Goal: Transaction & Acquisition: Obtain resource

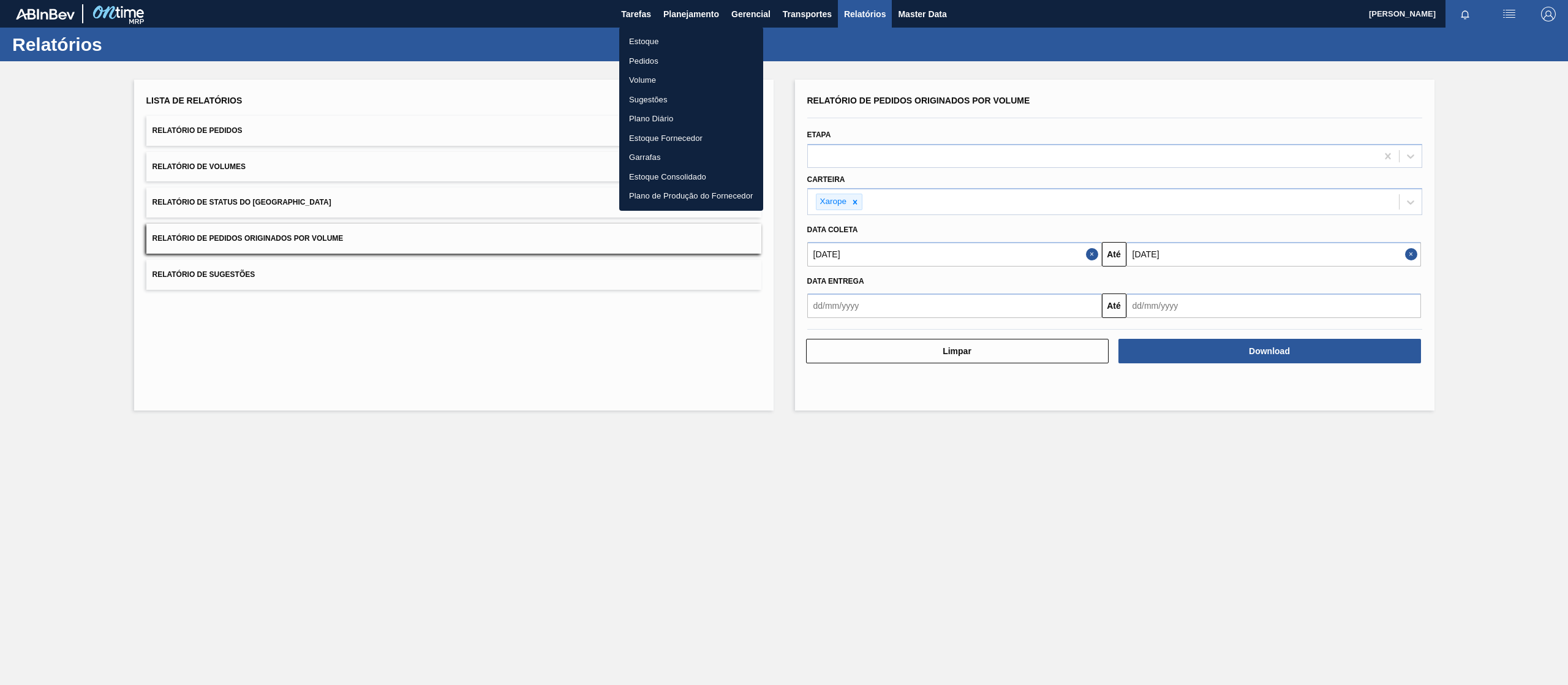
click at [660, 54] on li "Pedidos" at bounding box center [691, 61] width 144 height 19
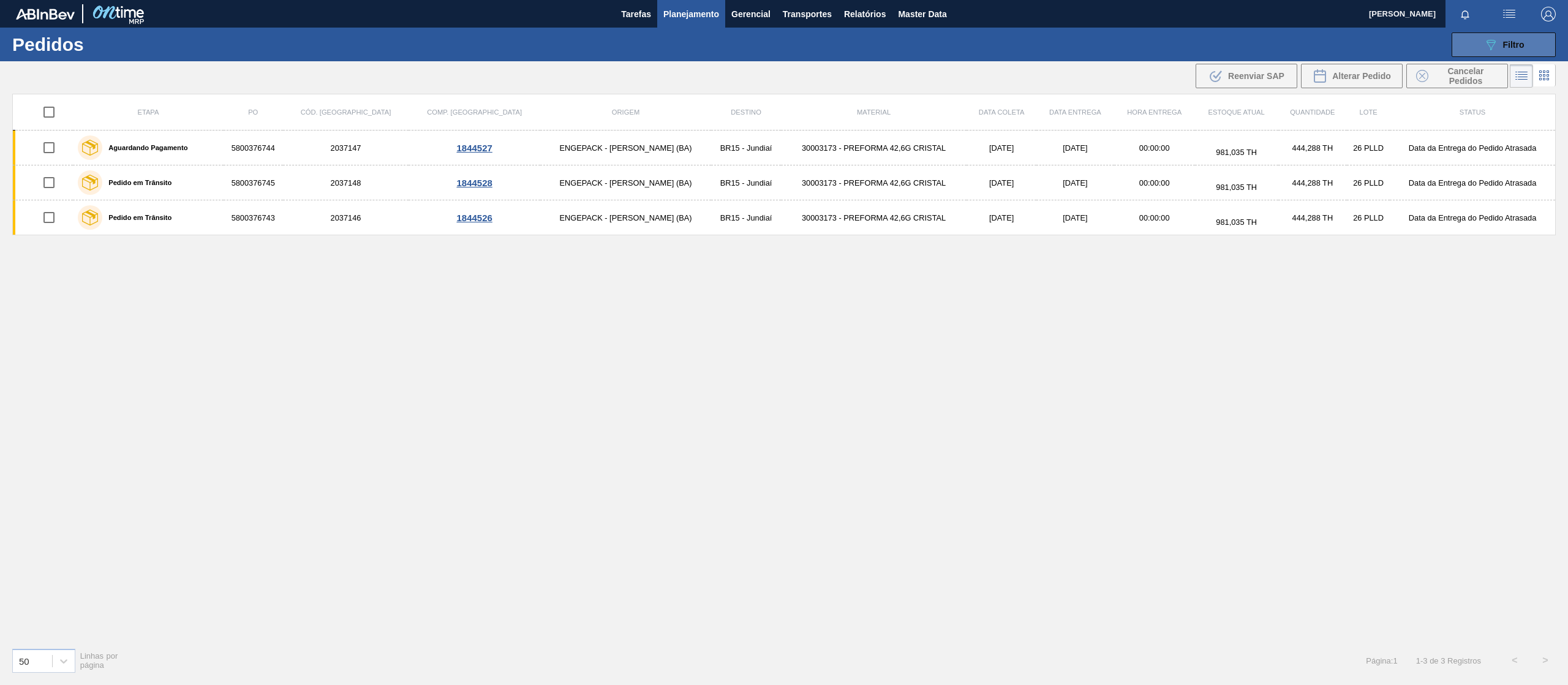
click at [1517, 34] on button "089F7B8B-B2A5-4AFE-B5C0-19BA573D28AC Filtro" at bounding box center [1503, 45] width 104 height 25
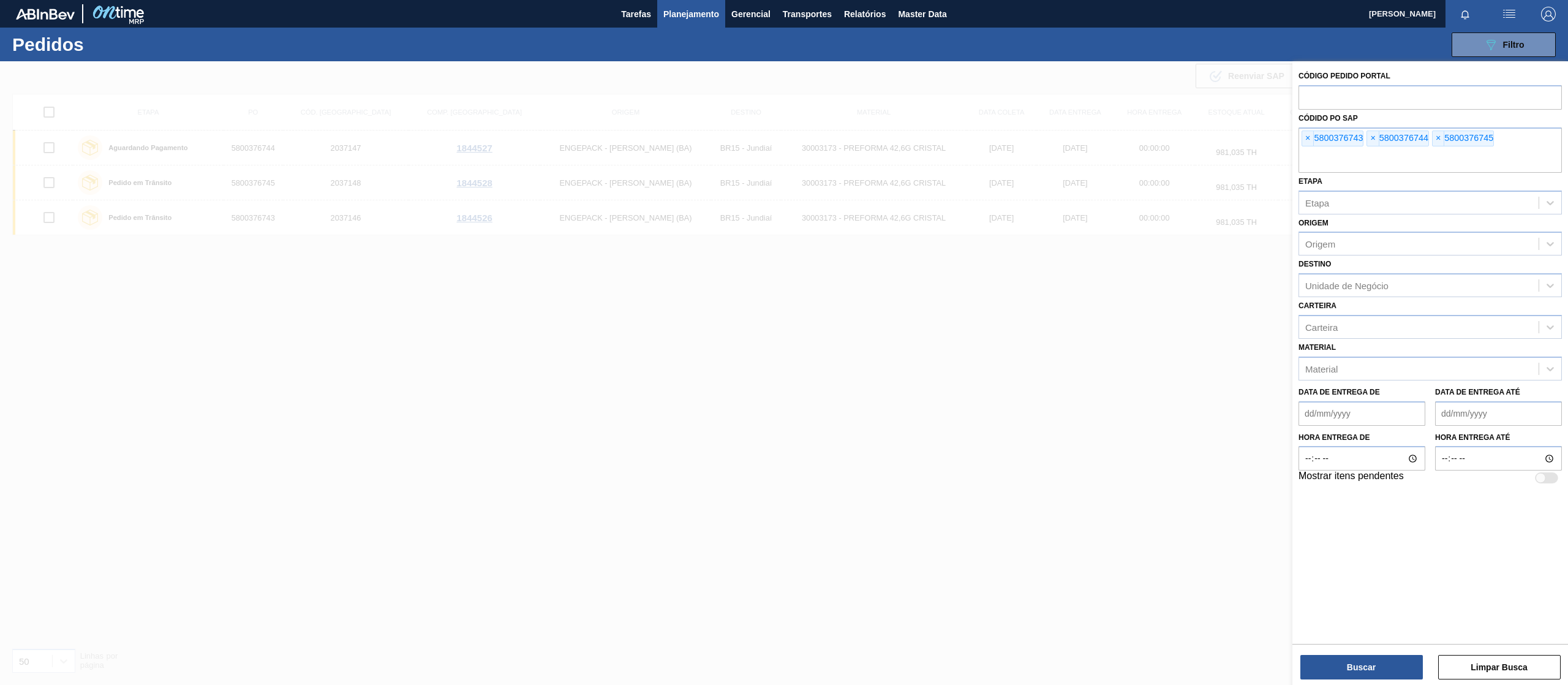
click at [1497, 683] on div "Código Pedido Portal Códido PO SAP × 5800376743 × 5800376744 × 5800376745 Etapa…" at bounding box center [1430, 374] width 276 height 626
click at [1494, 680] on div "Código Pedido Portal Códido PO SAP × 5800376743 × 5800376744 × 5800376745 Etapa…" at bounding box center [1430, 374] width 276 height 626
click at [1331, 281] on div "Unidade de Negócio" at bounding box center [1347, 285] width 83 height 10
type input "agud"
click at [1318, 321] on div "BR09 - Agudos" at bounding box center [1429, 315] width 263 height 22
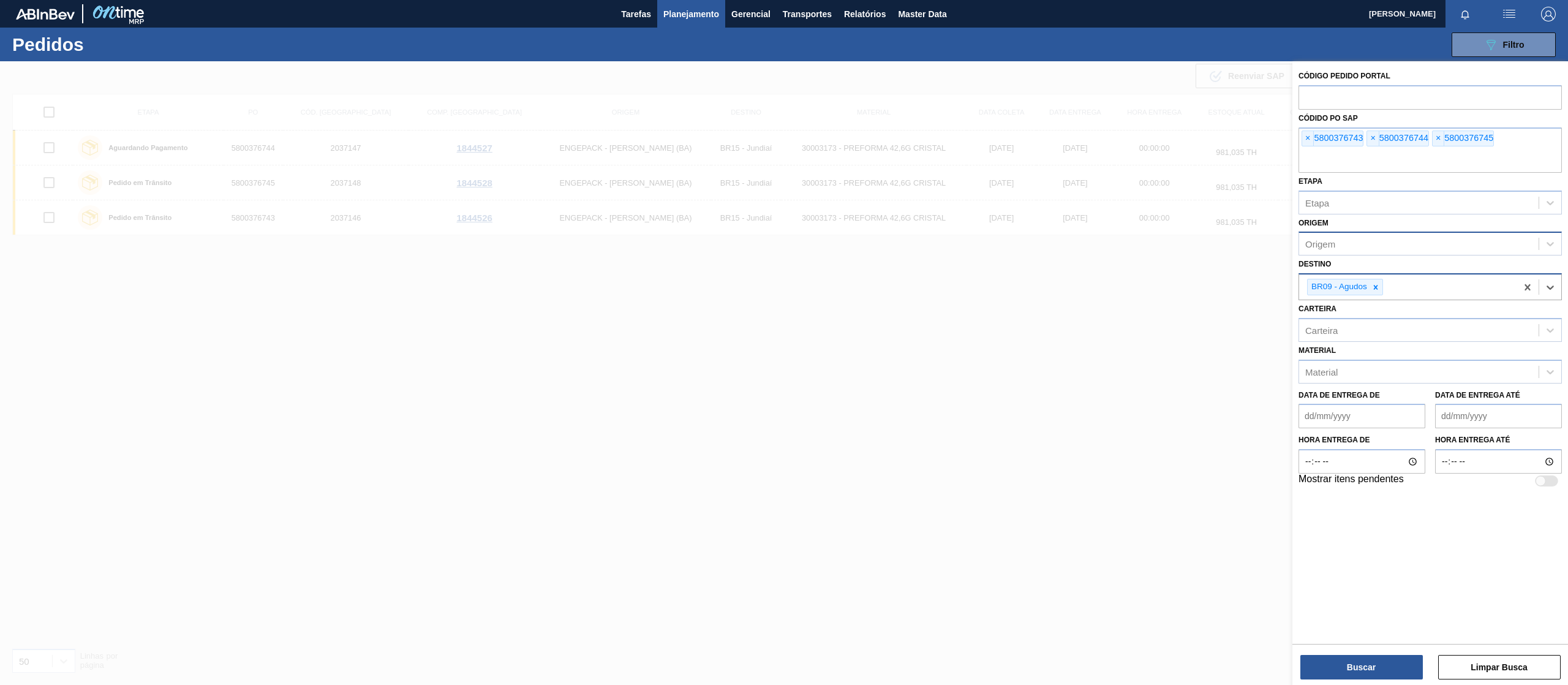
click at [1340, 255] on div "Origem" at bounding box center [1429, 244] width 263 height 24
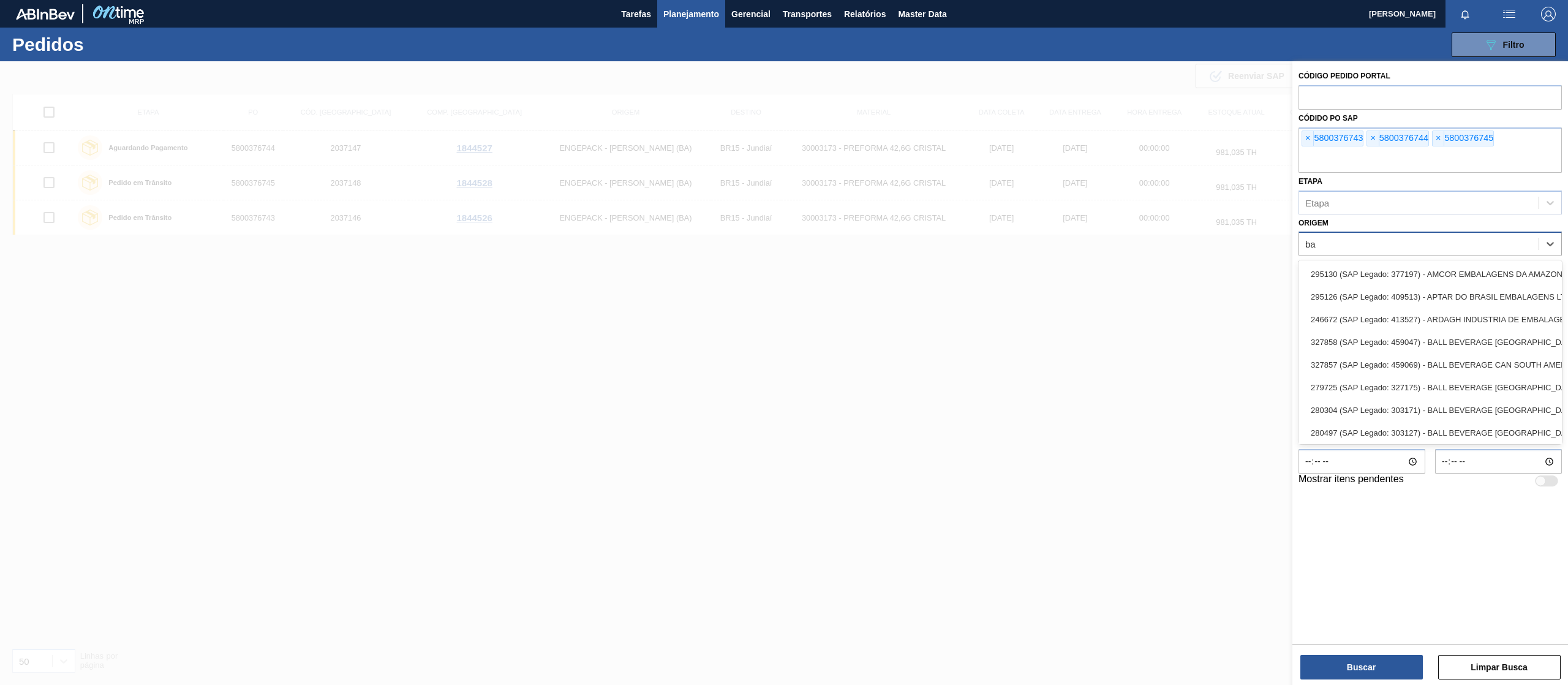
type input "b"
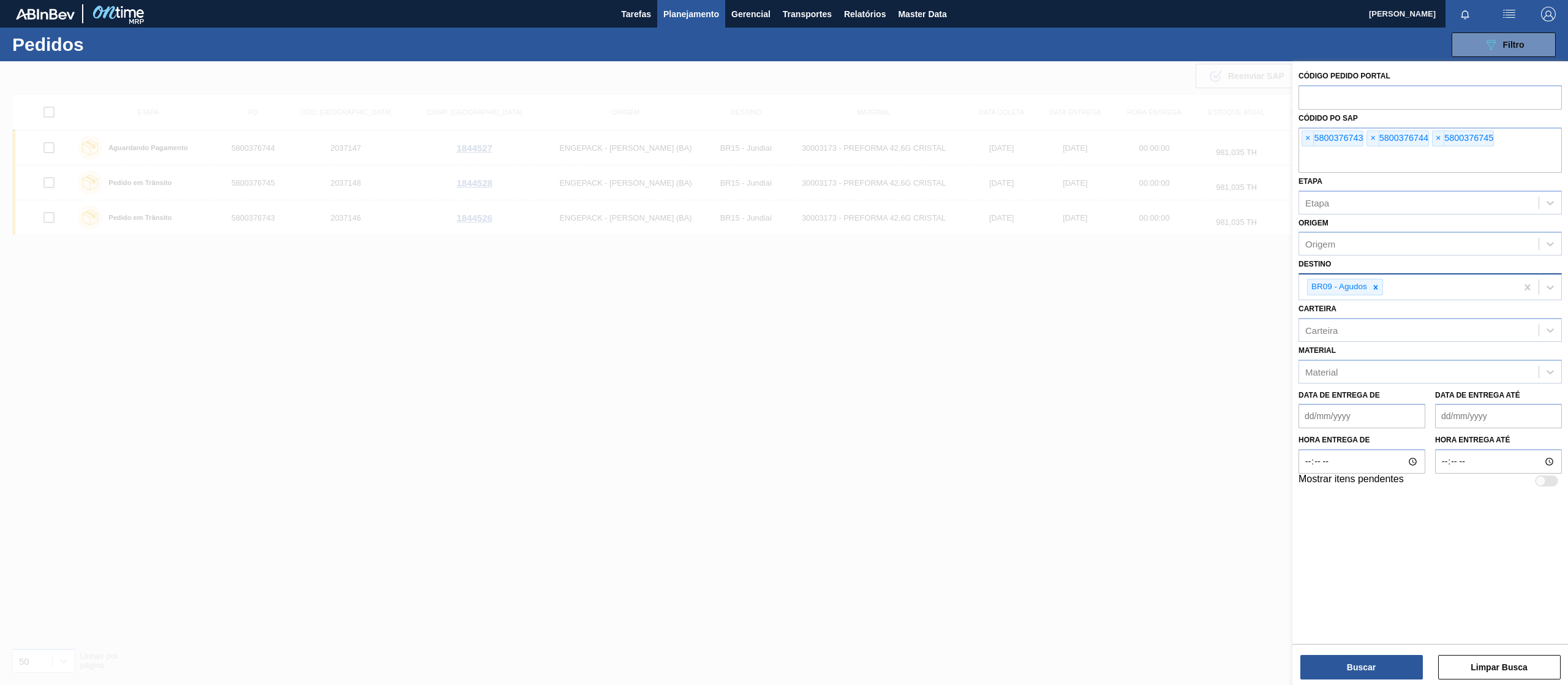
click at [1113, 300] on div at bounding box center [784, 403] width 1568 height 685
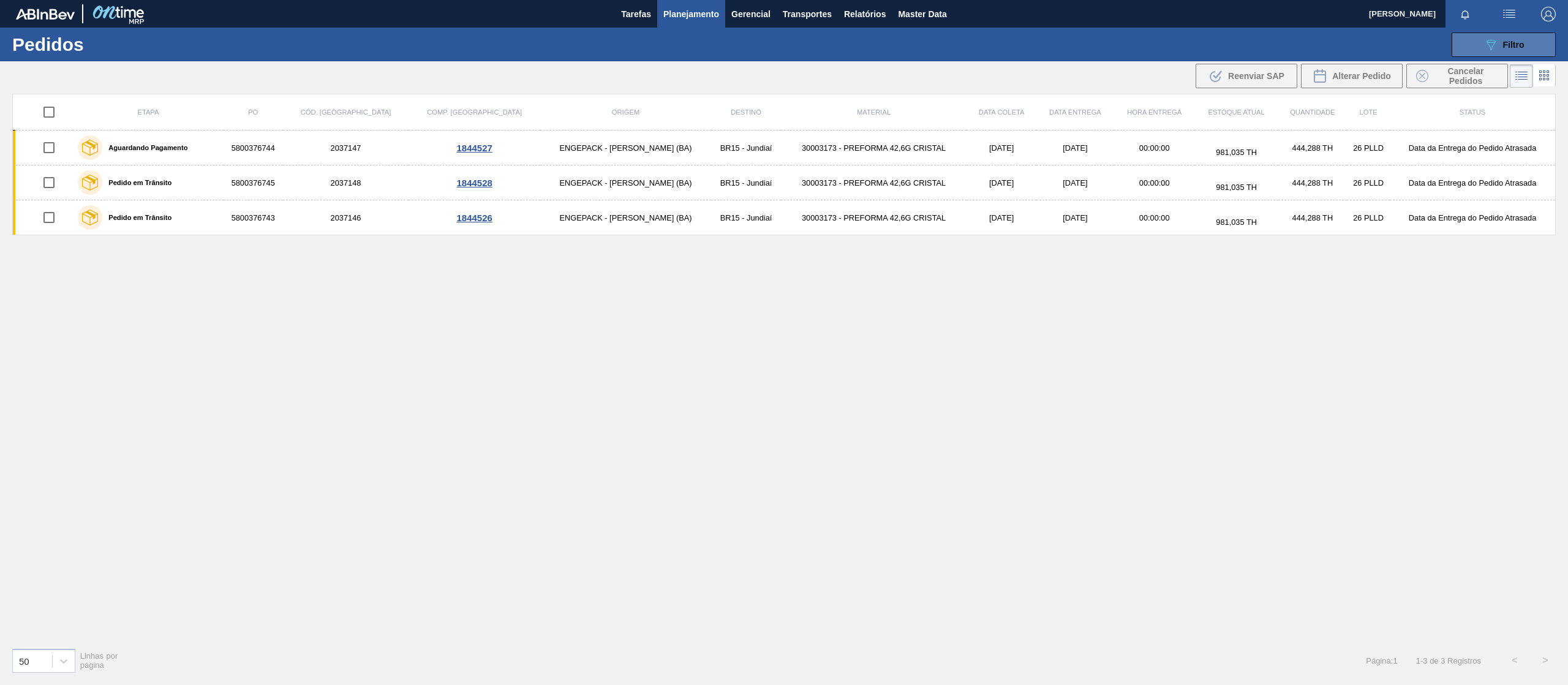
click at [1492, 46] on icon "089F7B8B-B2A5-4AFE-B5C0-19BA573D28AC" at bounding box center [1490, 45] width 15 height 15
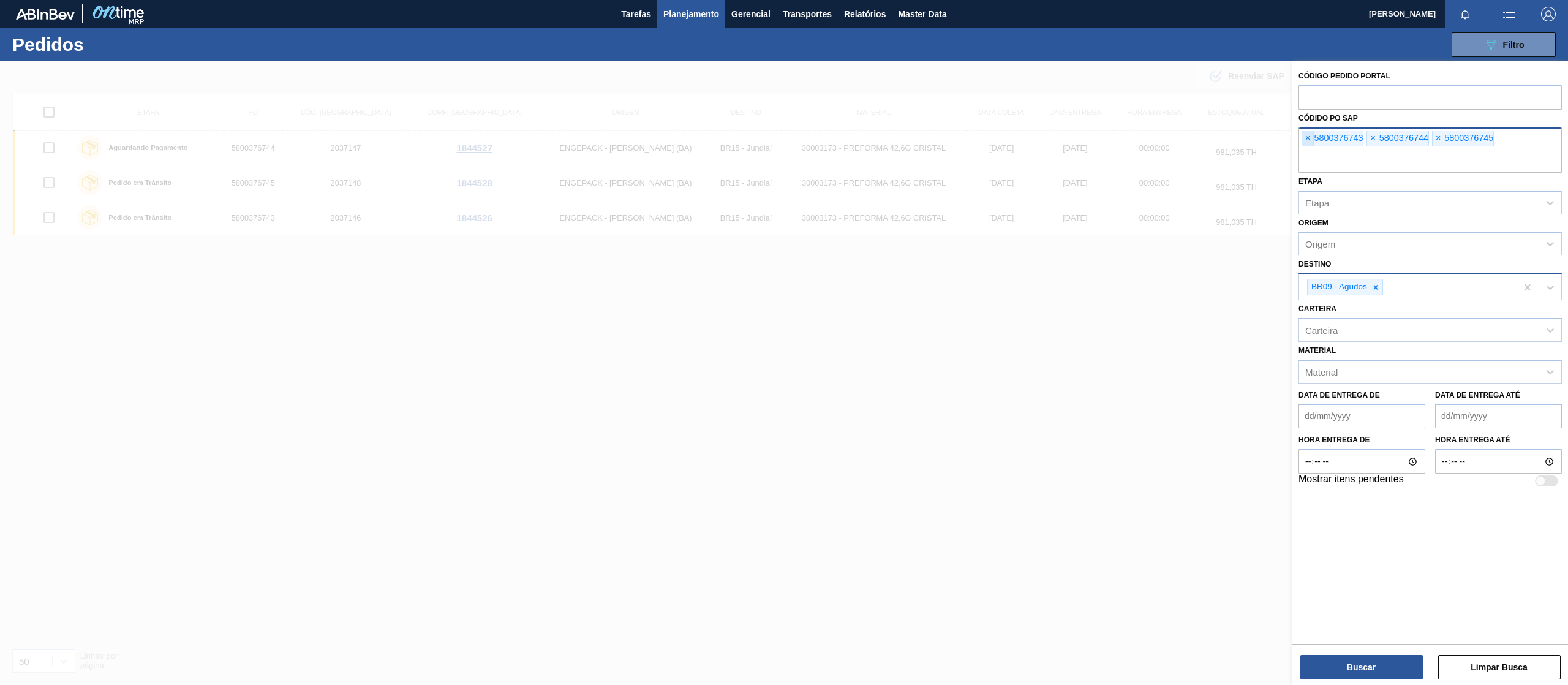
click at [1309, 141] on span "×" at bounding box center [1308, 139] width 12 height 15
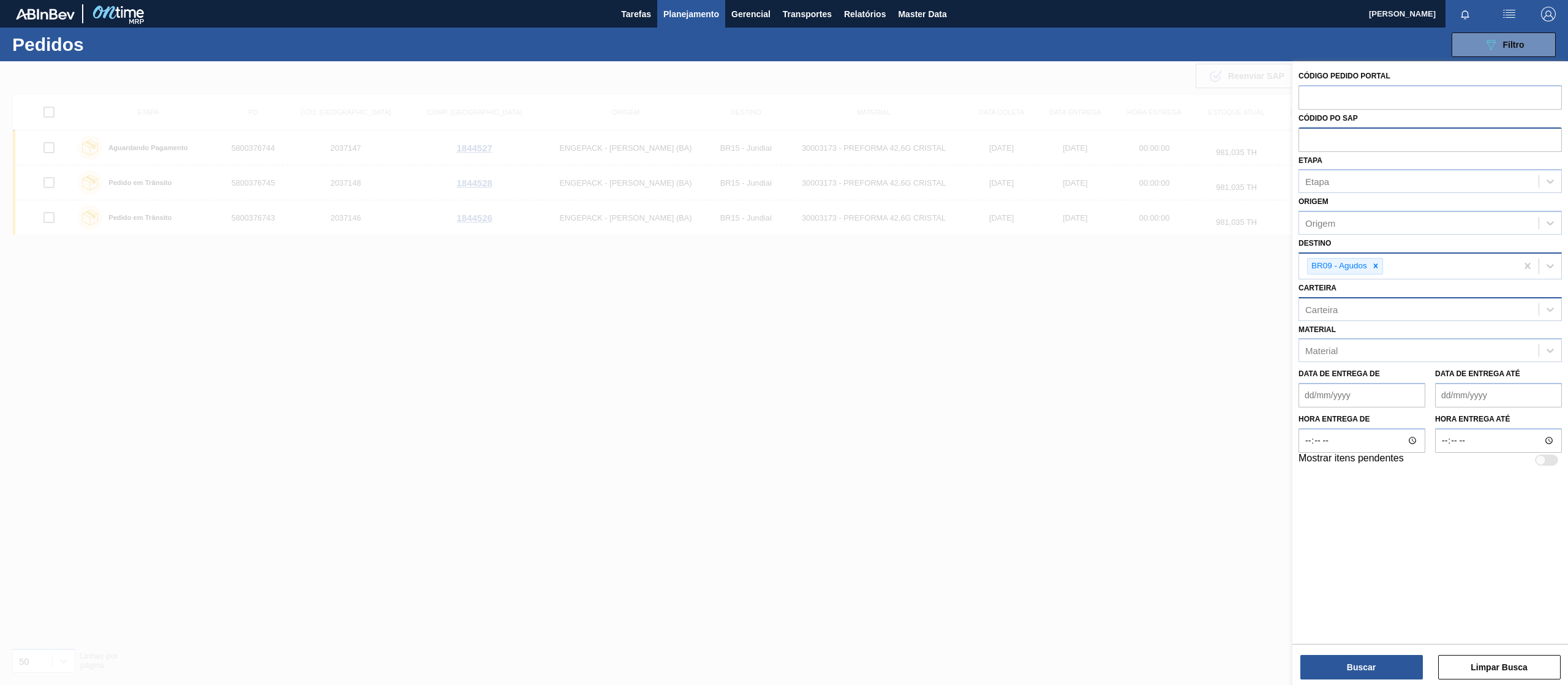
click at [1365, 311] on div "Carteira" at bounding box center [1418, 309] width 239 height 18
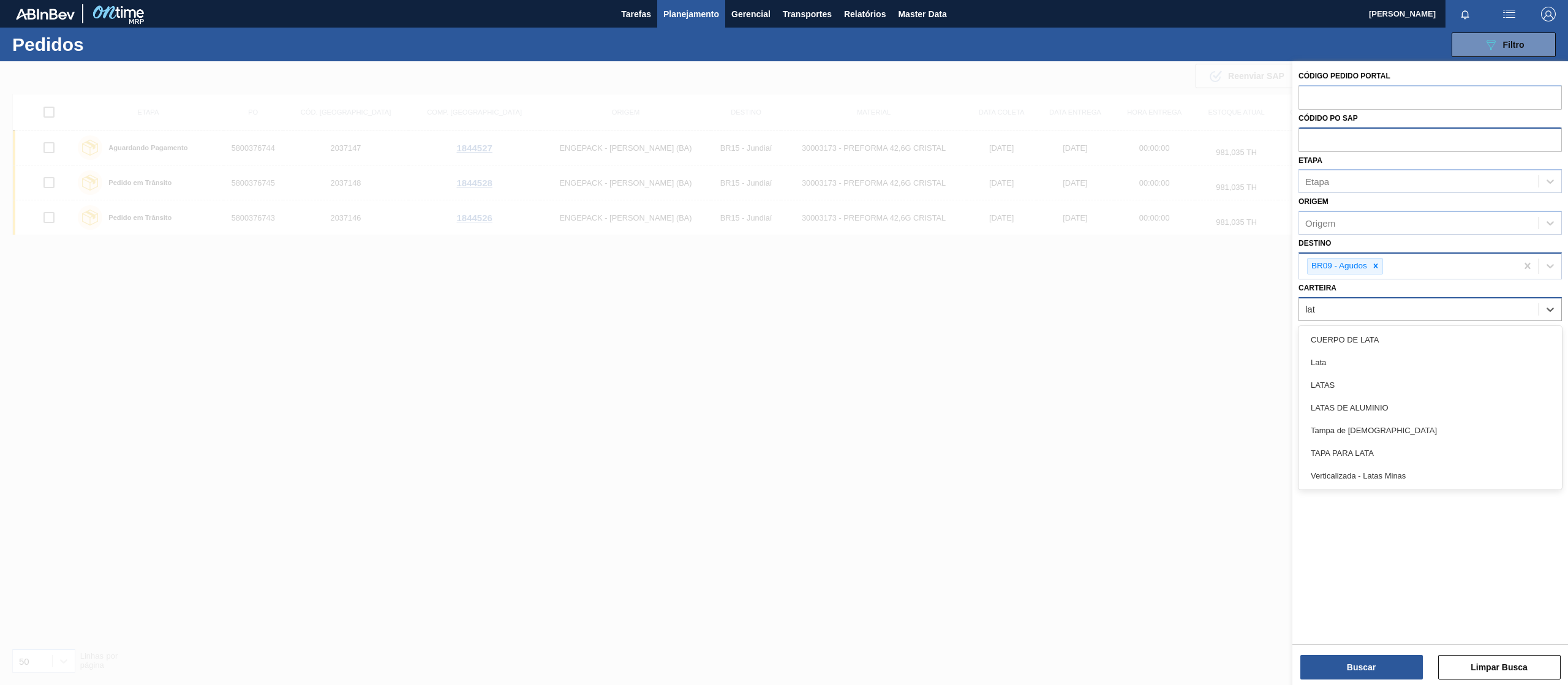
type input "lata"
click at [1334, 362] on div "Lata" at bounding box center [1429, 362] width 263 height 22
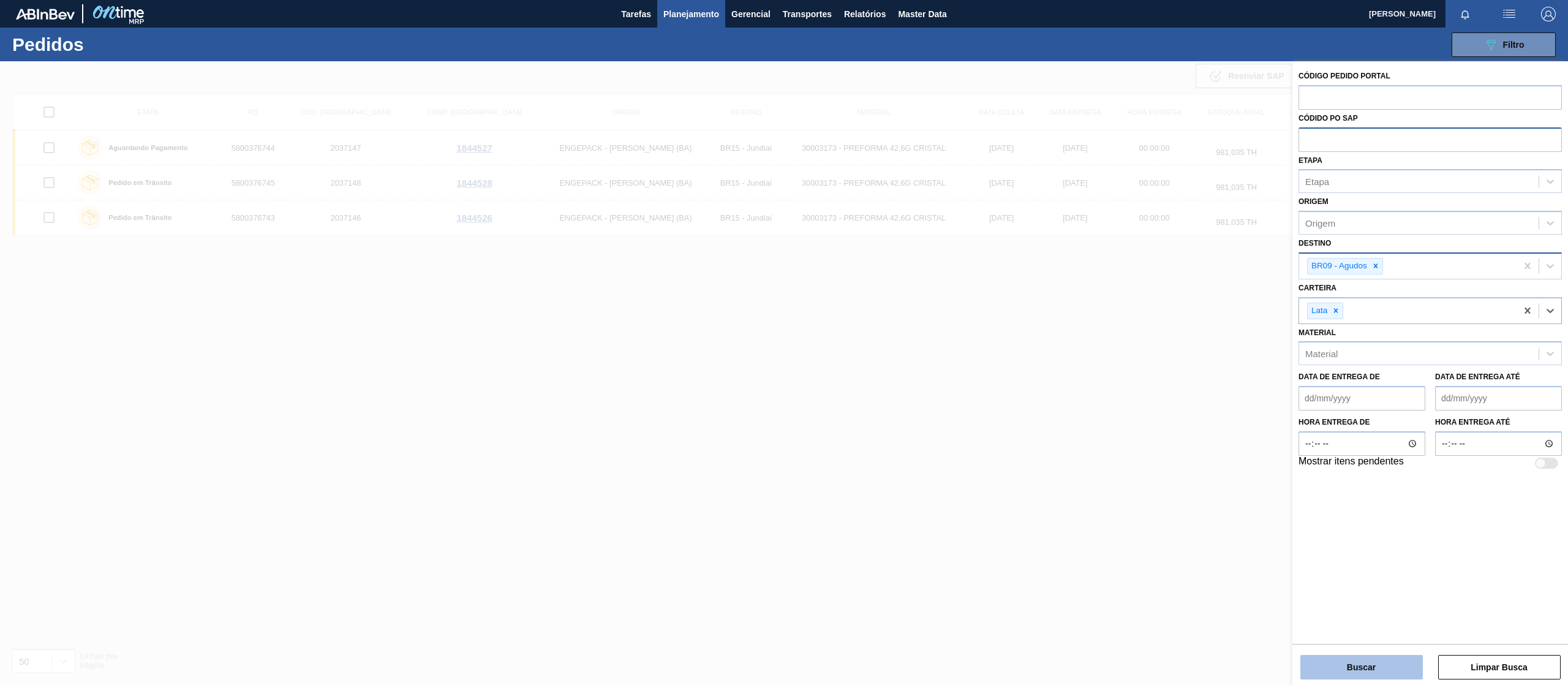
click at [1365, 666] on button "Buscar" at bounding box center [1361, 666] width 122 height 25
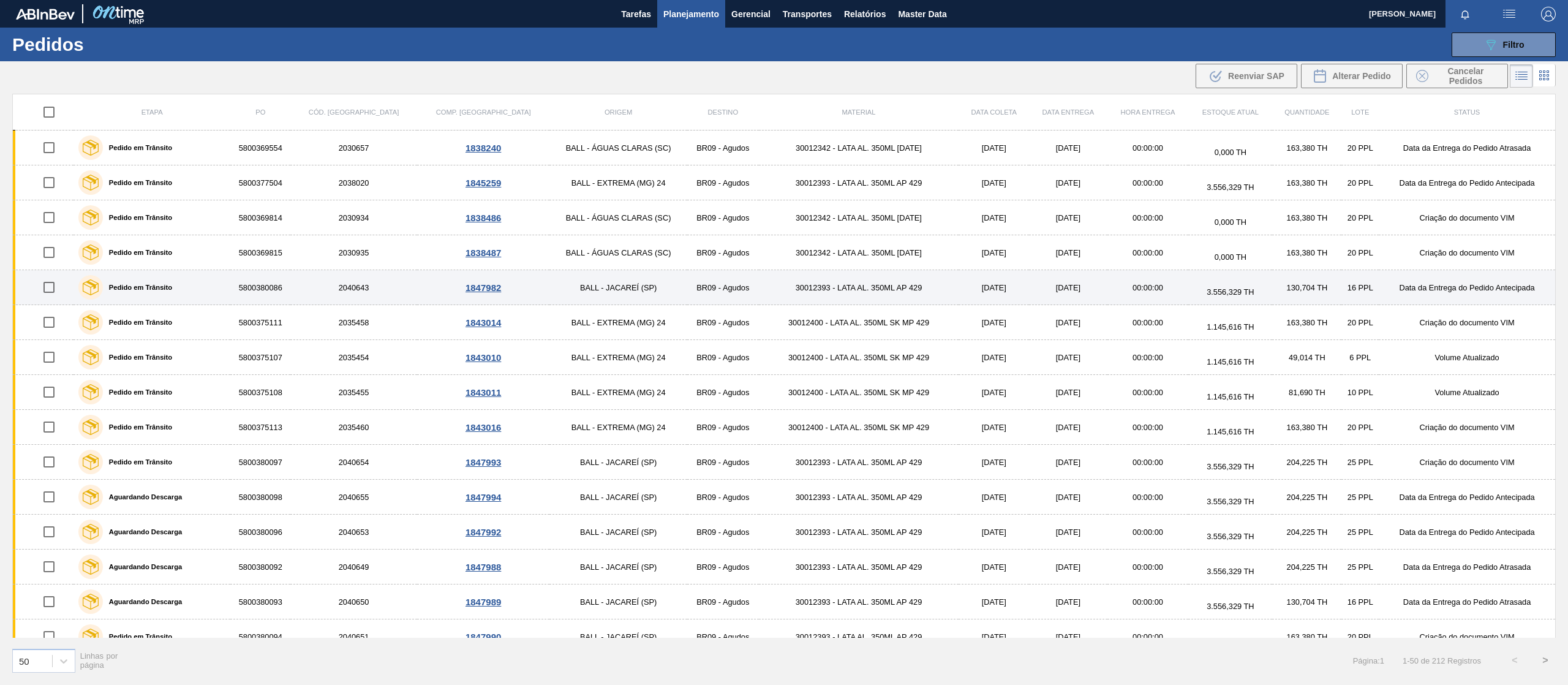
click at [801, 287] on td "30012393 - LATA AL. 350ML AP 429" at bounding box center [859, 287] width 200 height 35
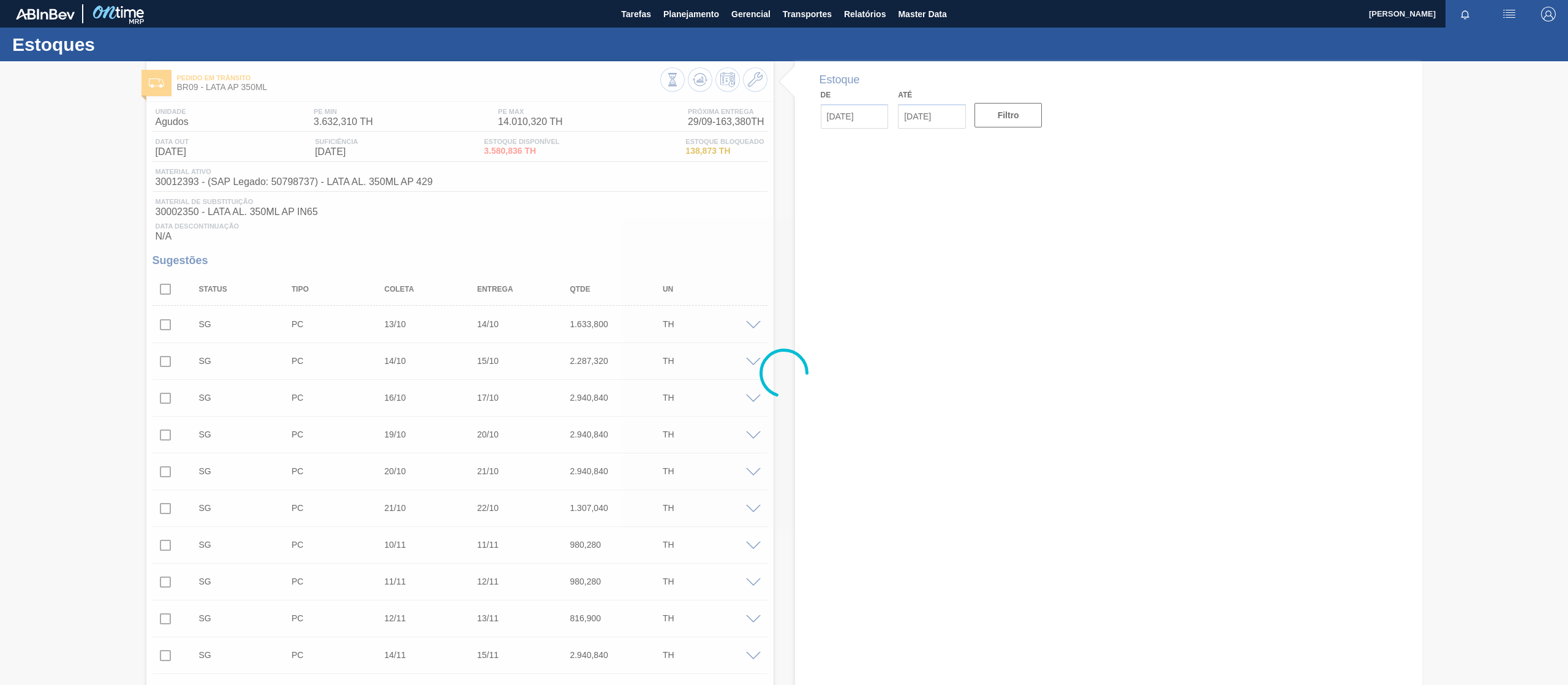
type input "[DATE]"
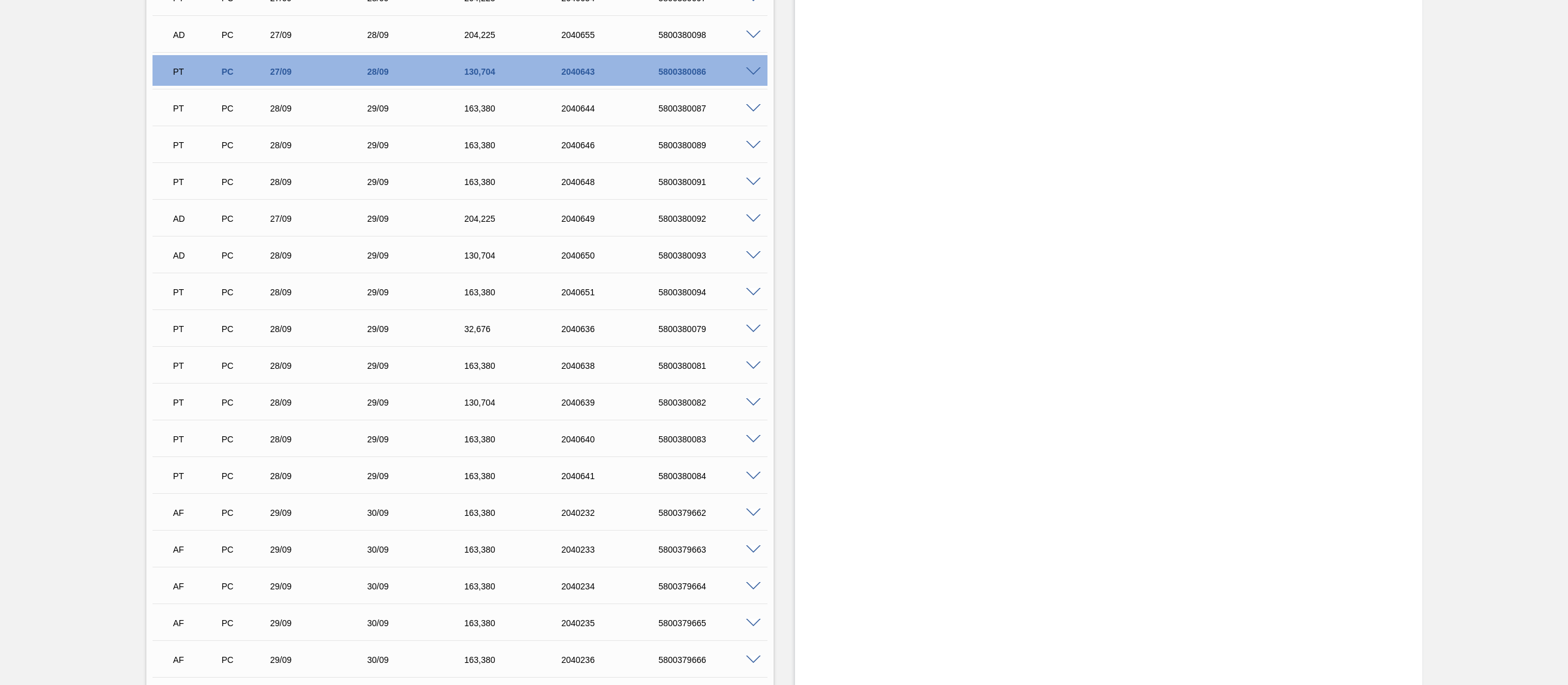
scroll to position [1837, 0]
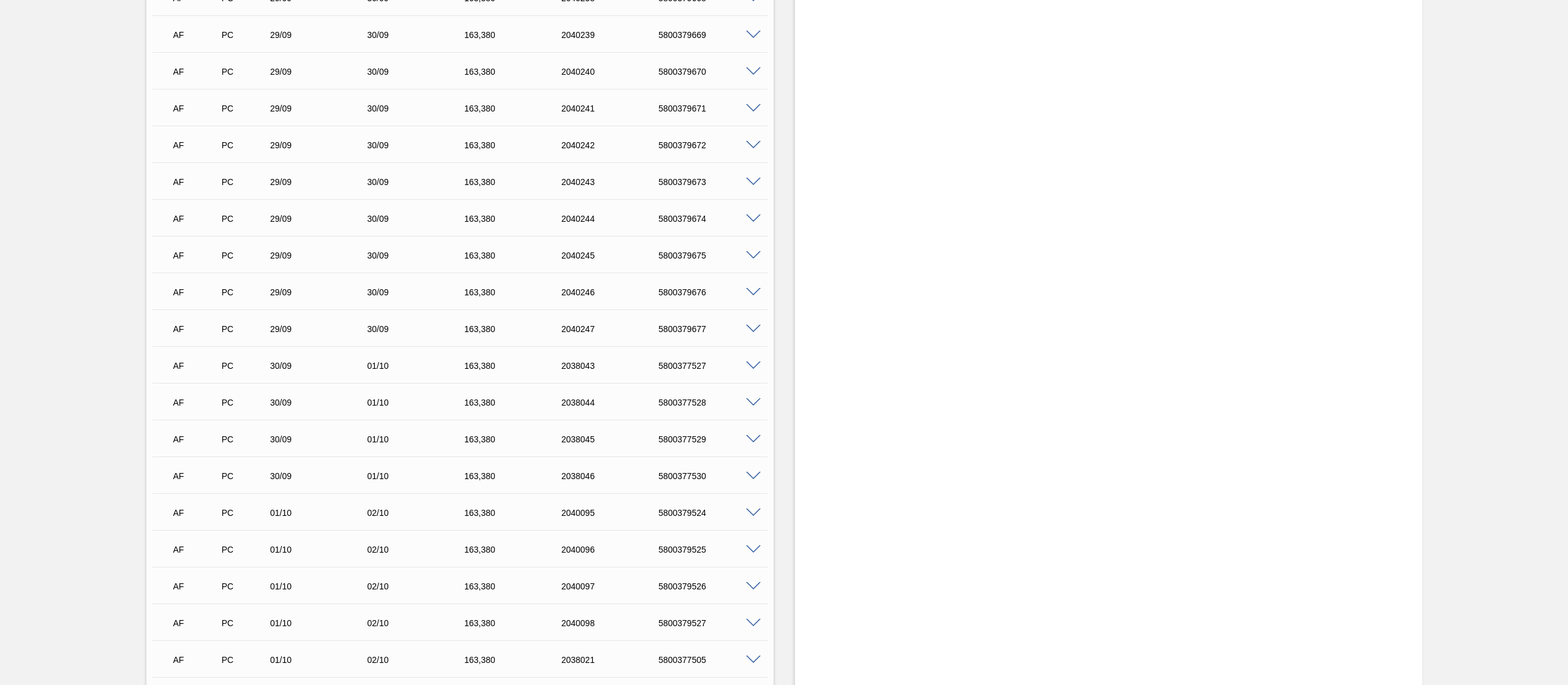
click at [757, 329] on span at bounding box center [753, 329] width 15 height 9
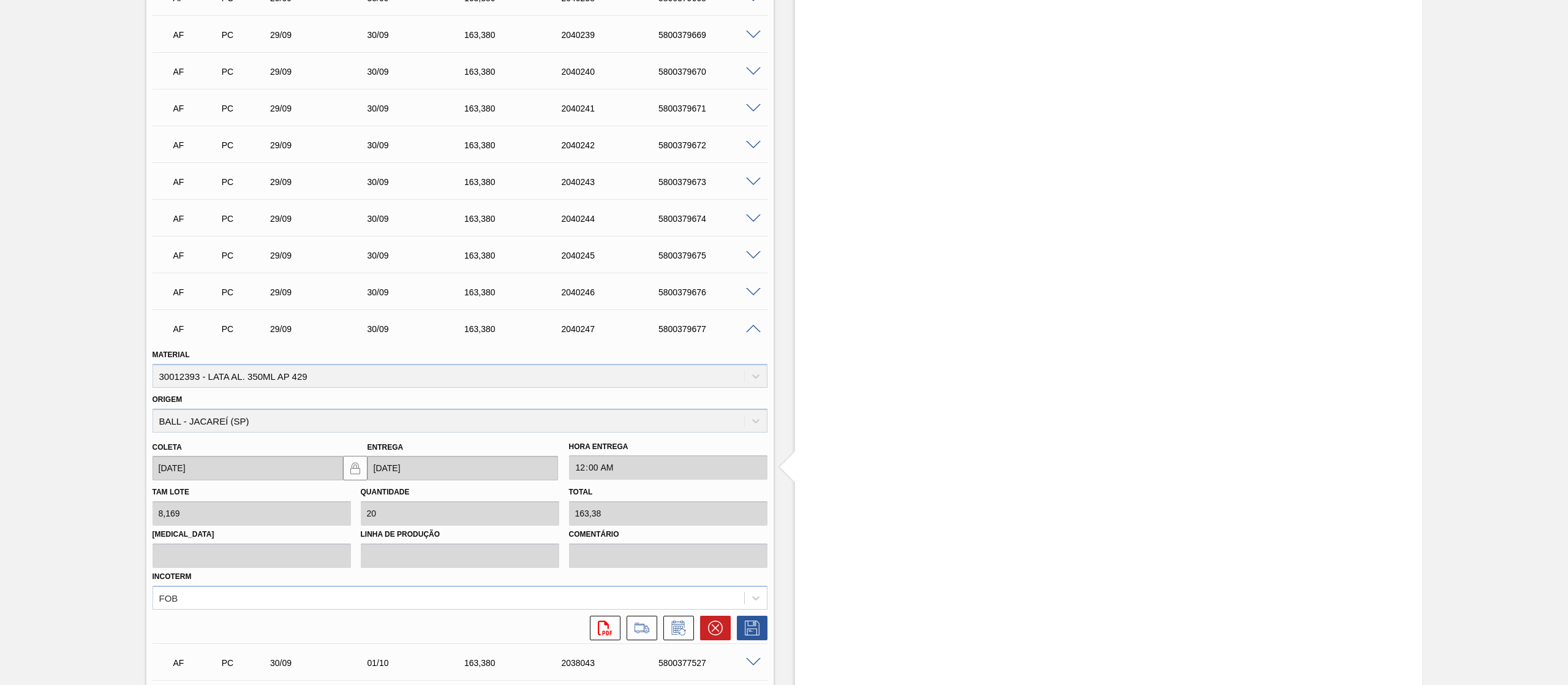
click at [763, 327] on div at bounding box center [755, 328] width 25 height 9
click at [757, 328] on span at bounding box center [753, 329] width 15 height 9
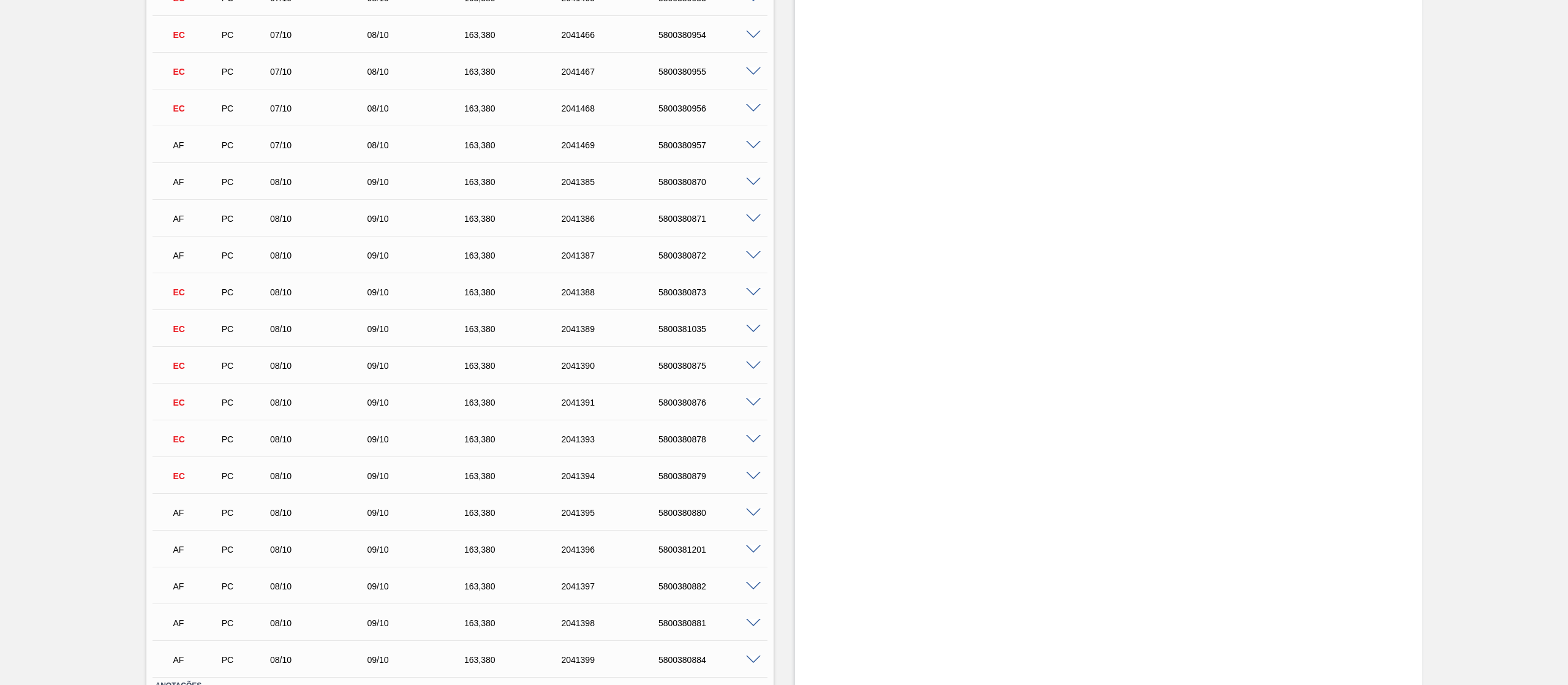
scroll to position [4134, 0]
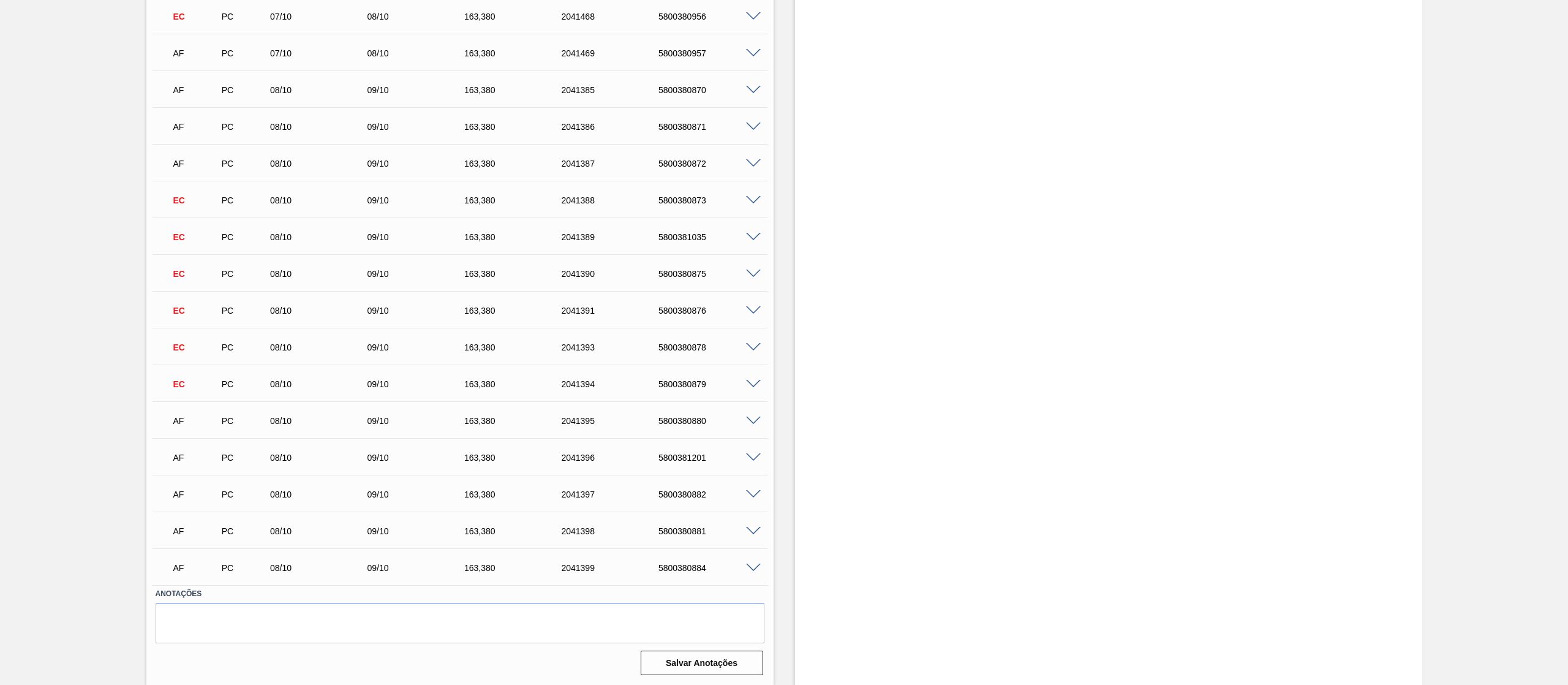
click at [738, 569] on div "5800380884" at bounding box center [710, 567] width 111 height 10
click at [747, 569] on span at bounding box center [753, 568] width 15 height 9
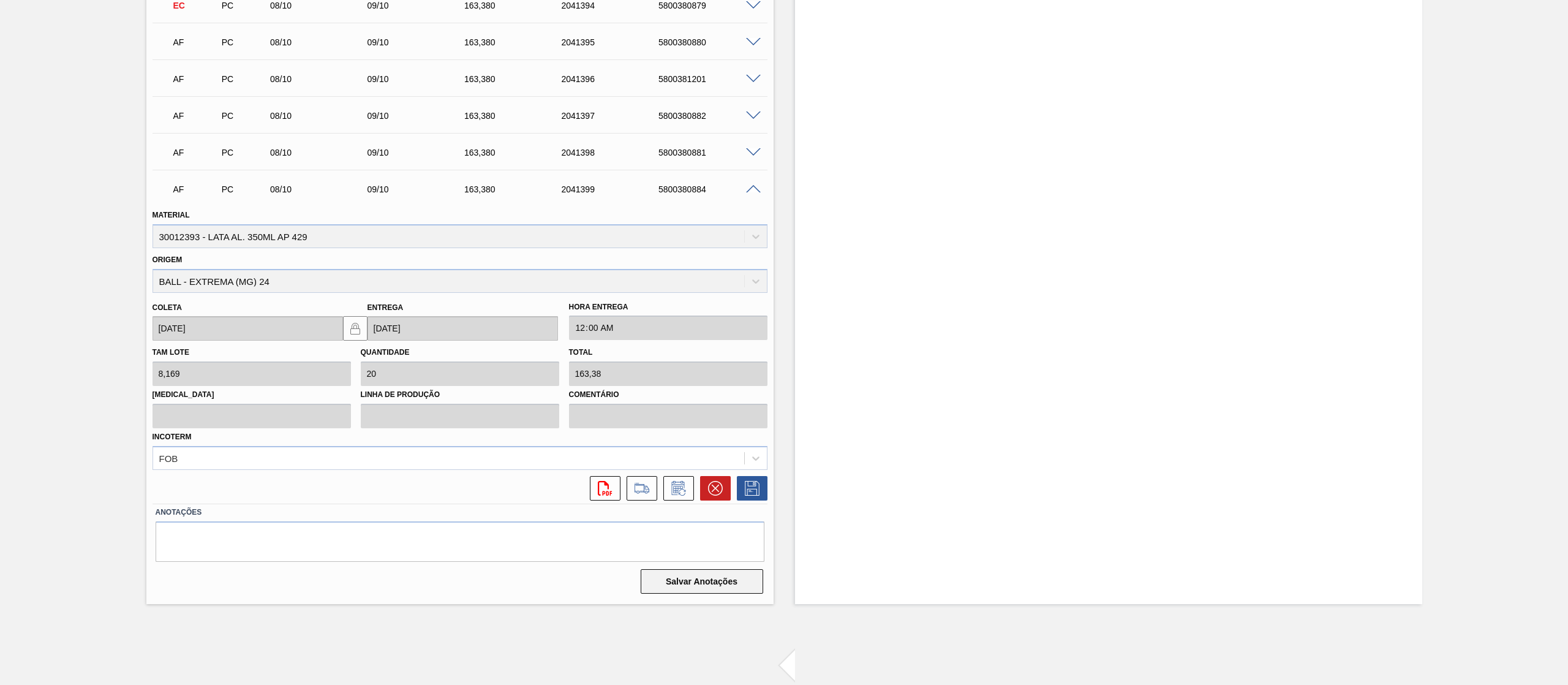
scroll to position [4514, 0]
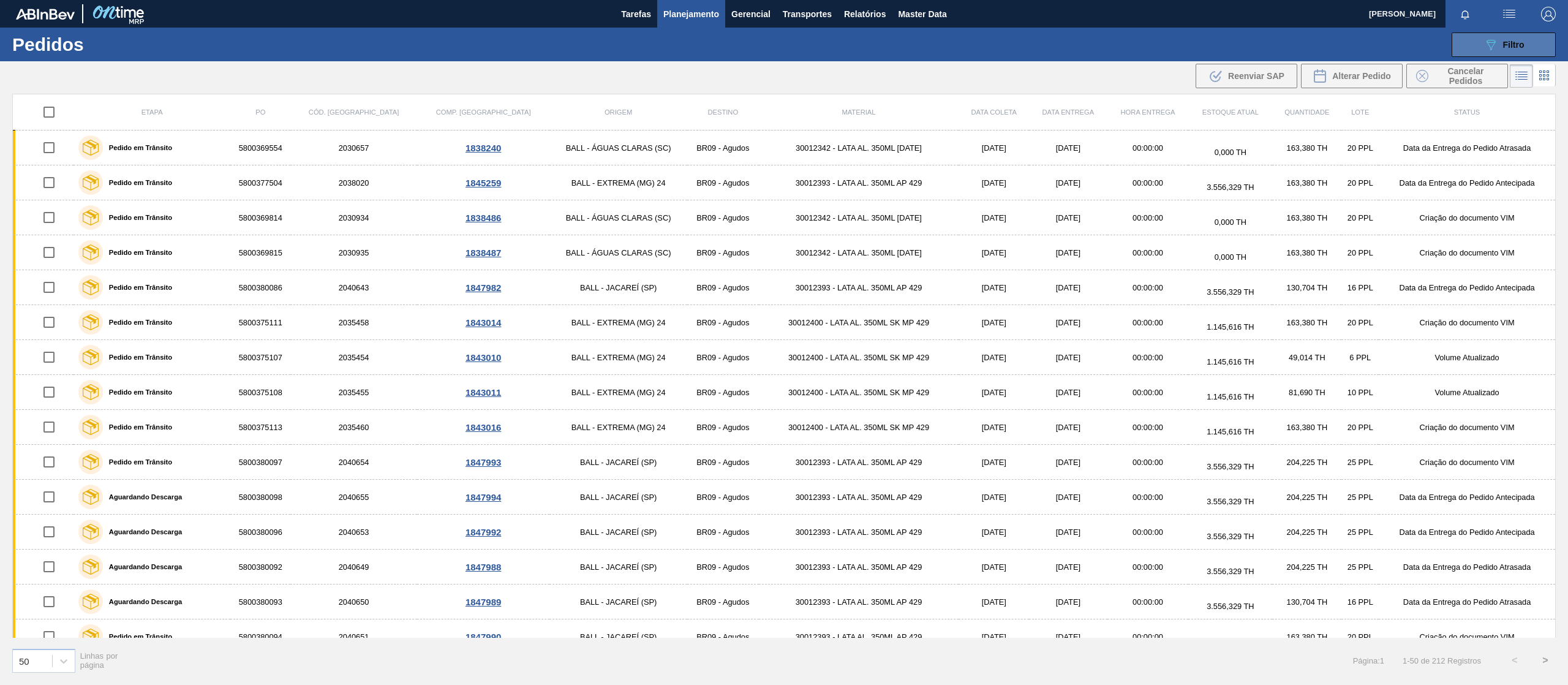
click at [1524, 33] on button "089F7B8B-B2A5-4AFE-B5C0-19BA573D28AC Filtro" at bounding box center [1503, 45] width 104 height 25
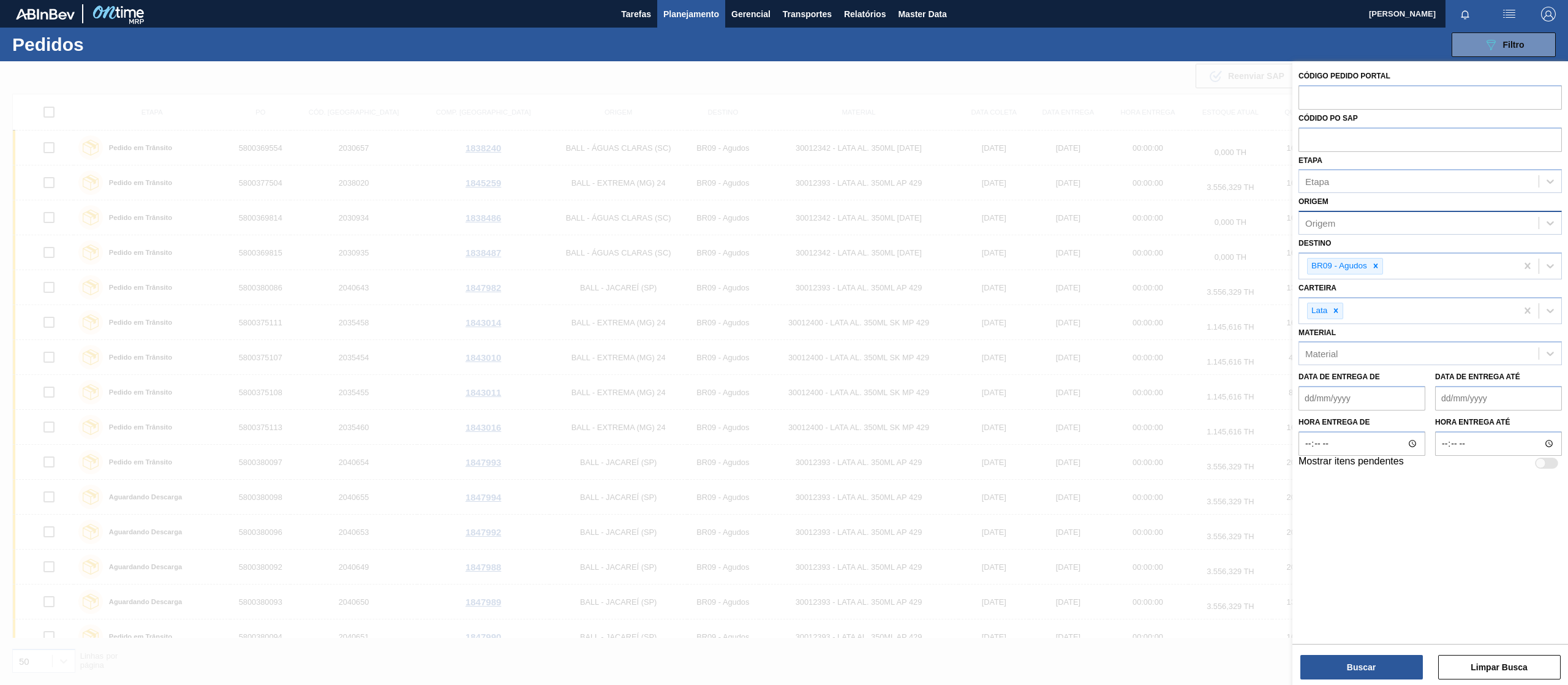
click at [1333, 221] on div "Origem" at bounding box center [1320, 224] width 30 height 10
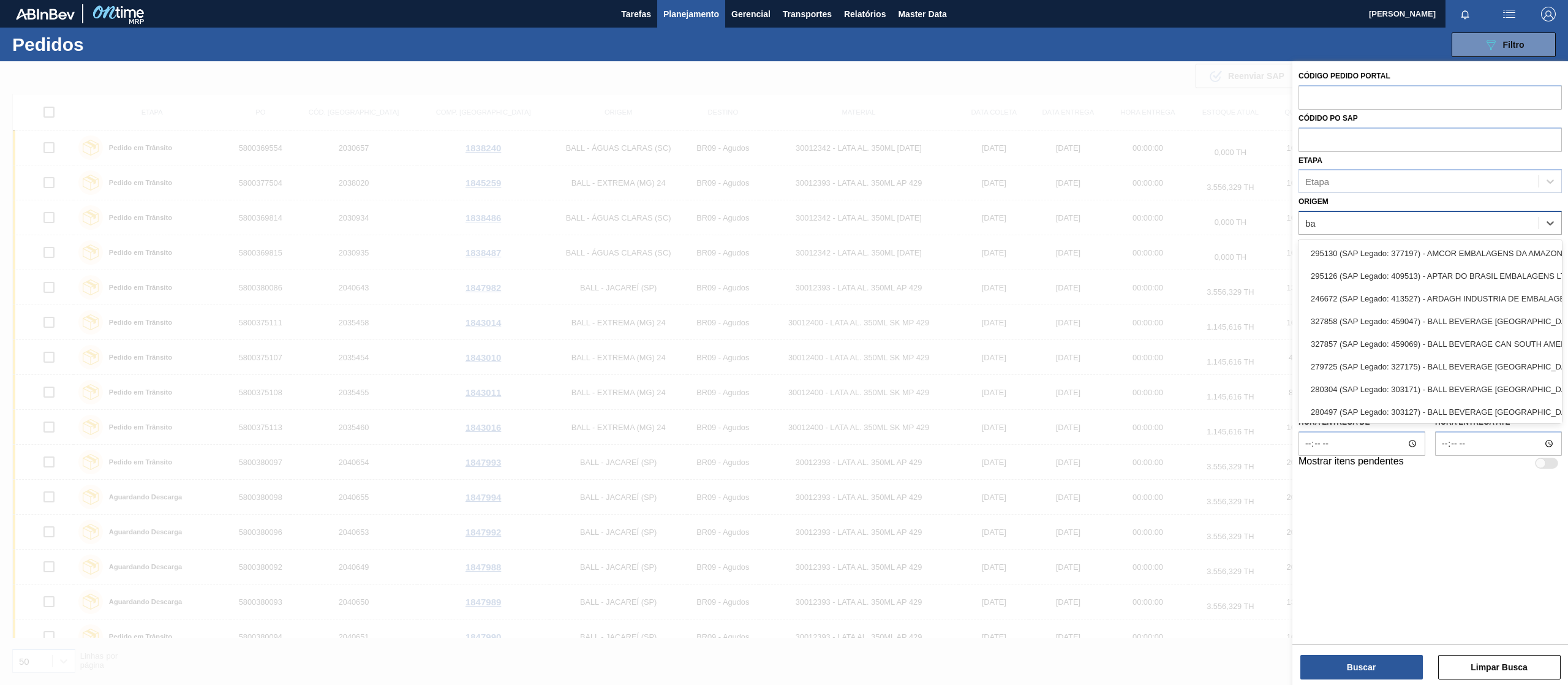
type input "b"
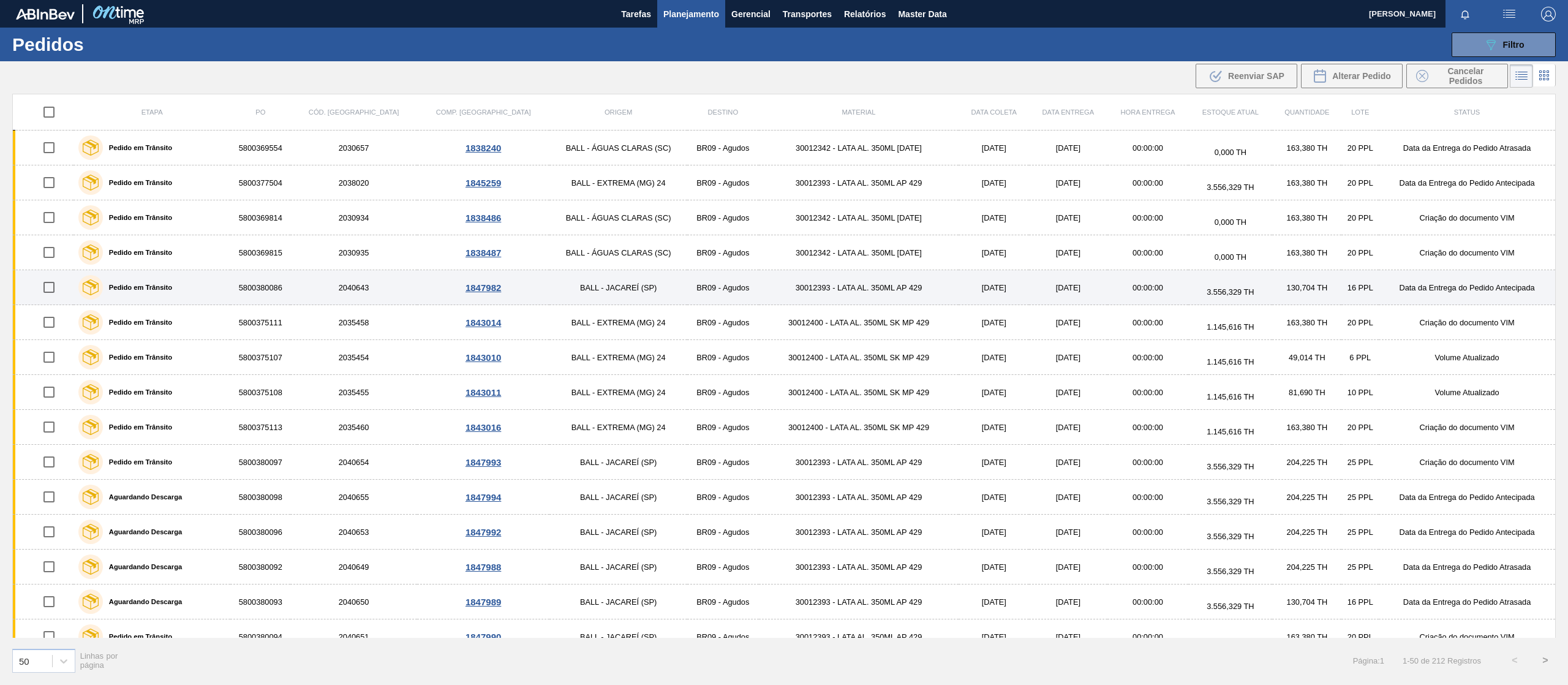
click at [554, 288] on td "BALL - JACAREÍ (SP)" at bounding box center [618, 287] width 138 height 35
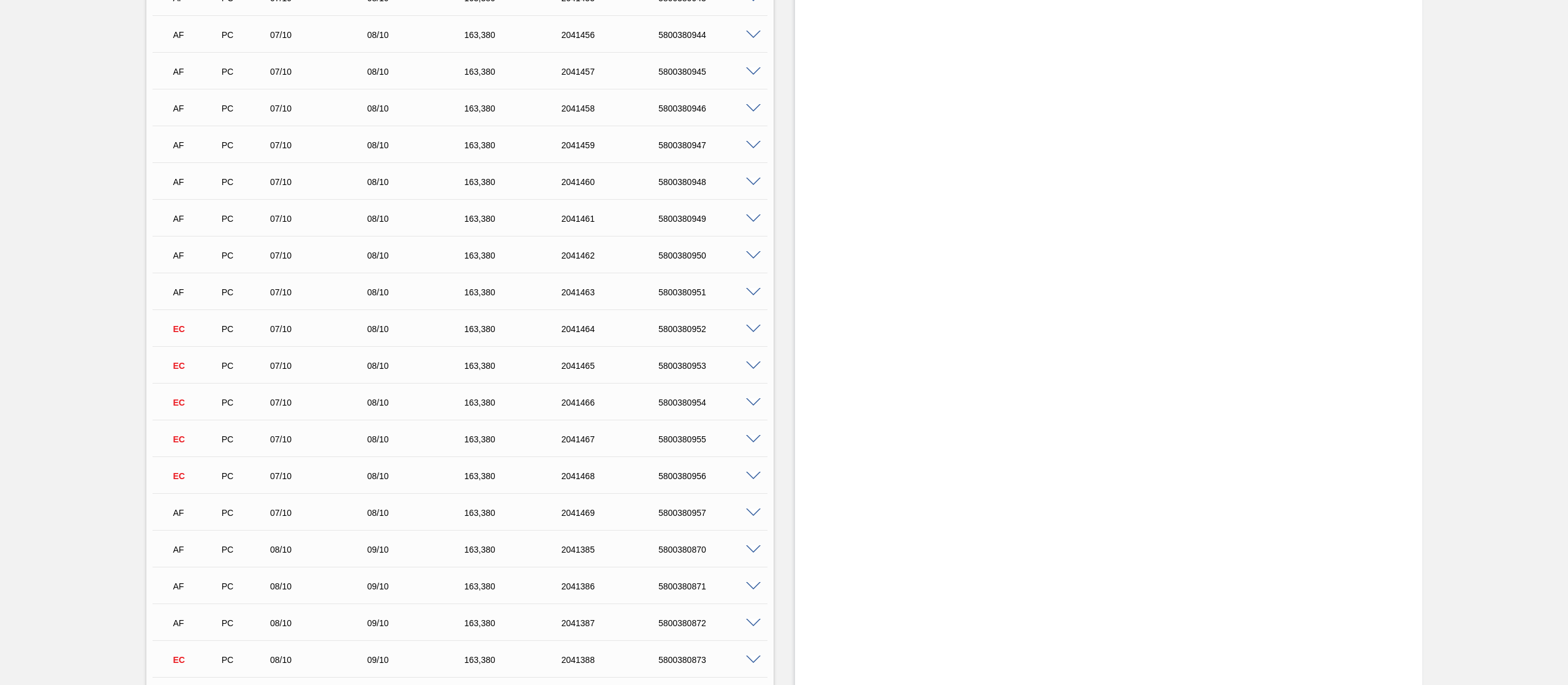
scroll to position [4134, 0]
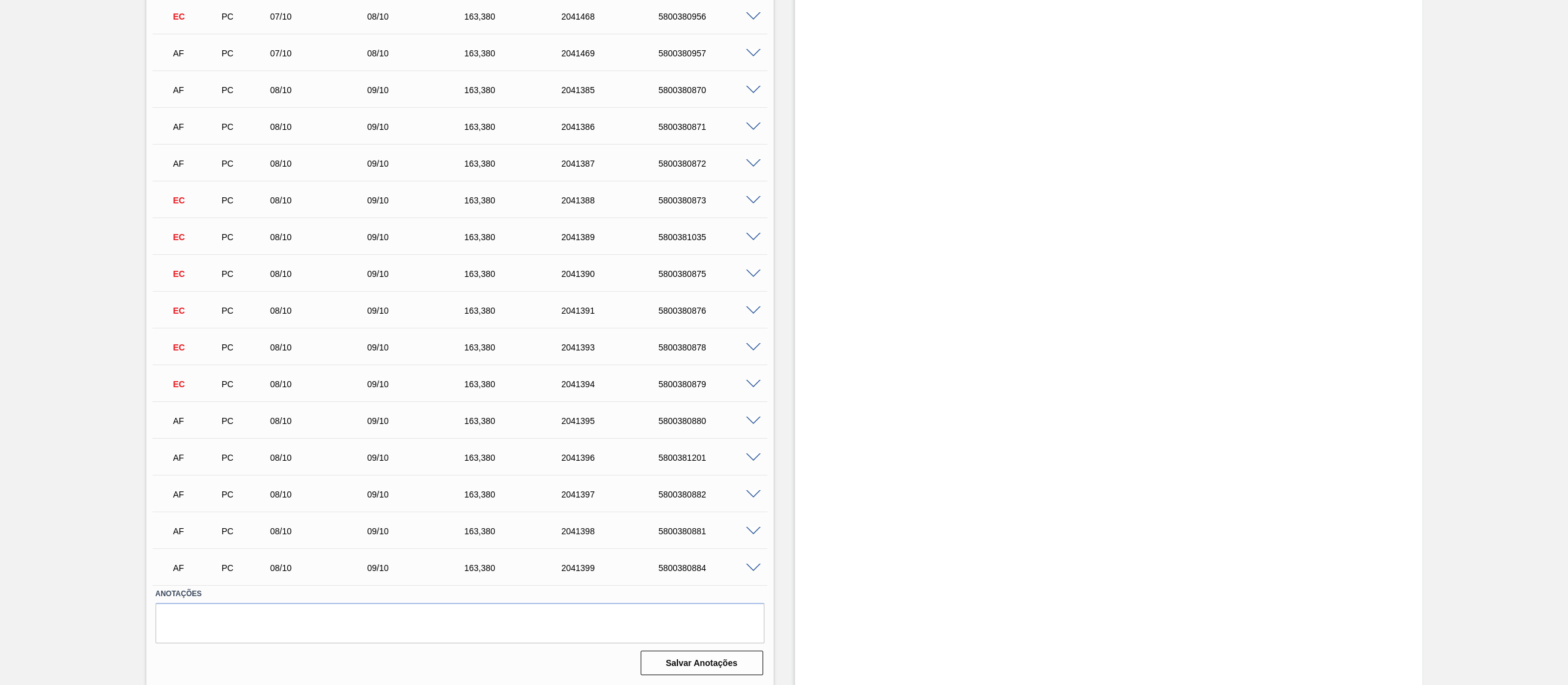
click at [737, 426] on div "AF PC 08/10 09/10 163,[PHONE_NUMBER] 5800380880" at bounding box center [456, 419] width 582 height 25
click at [758, 417] on span at bounding box center [753, 421] width 15 height 9
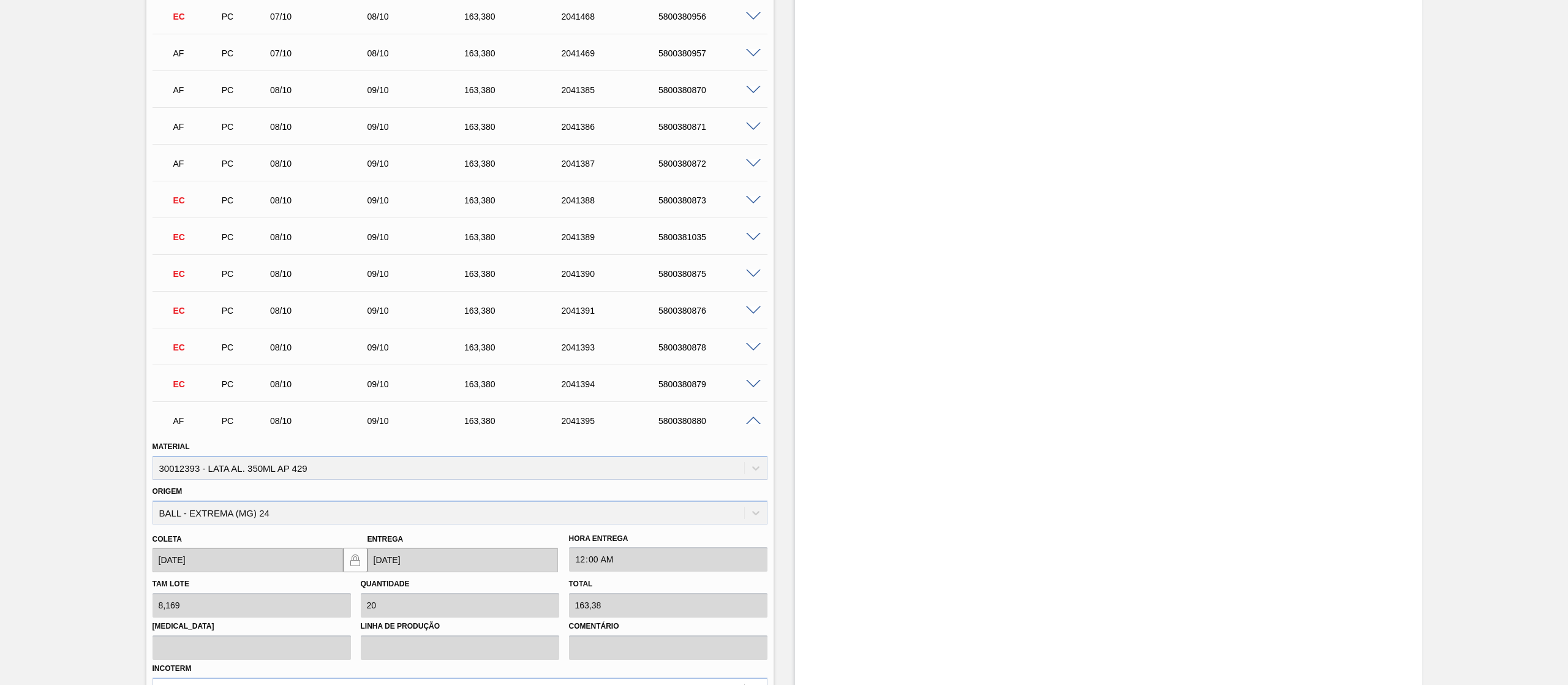
click at [758, 417] on span at bounding box center [753, 421] width 15 height 9
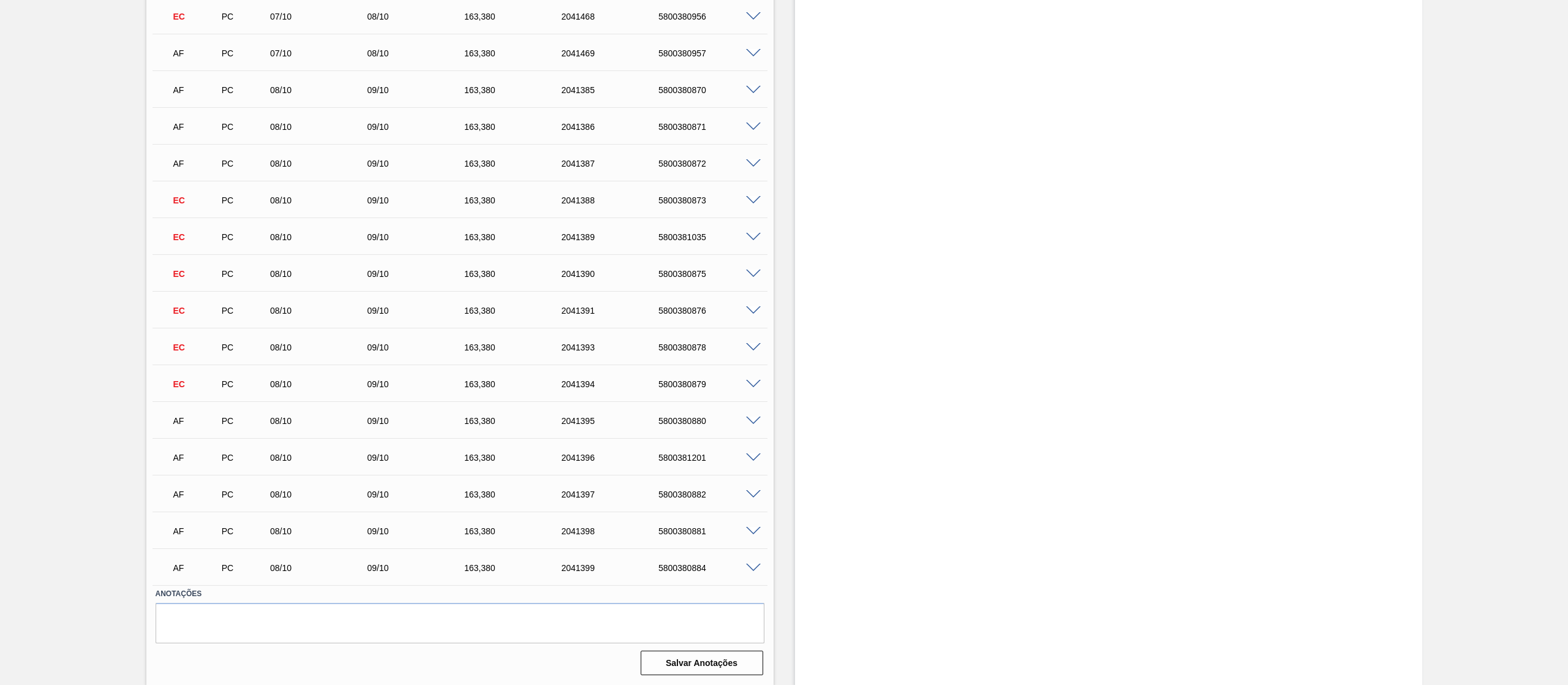
click at [743, 452] on div at bounding box center [755, 456] width 25 height 9
click at [746, 460] on span at bounding box center [753, 458] width 15 height 9
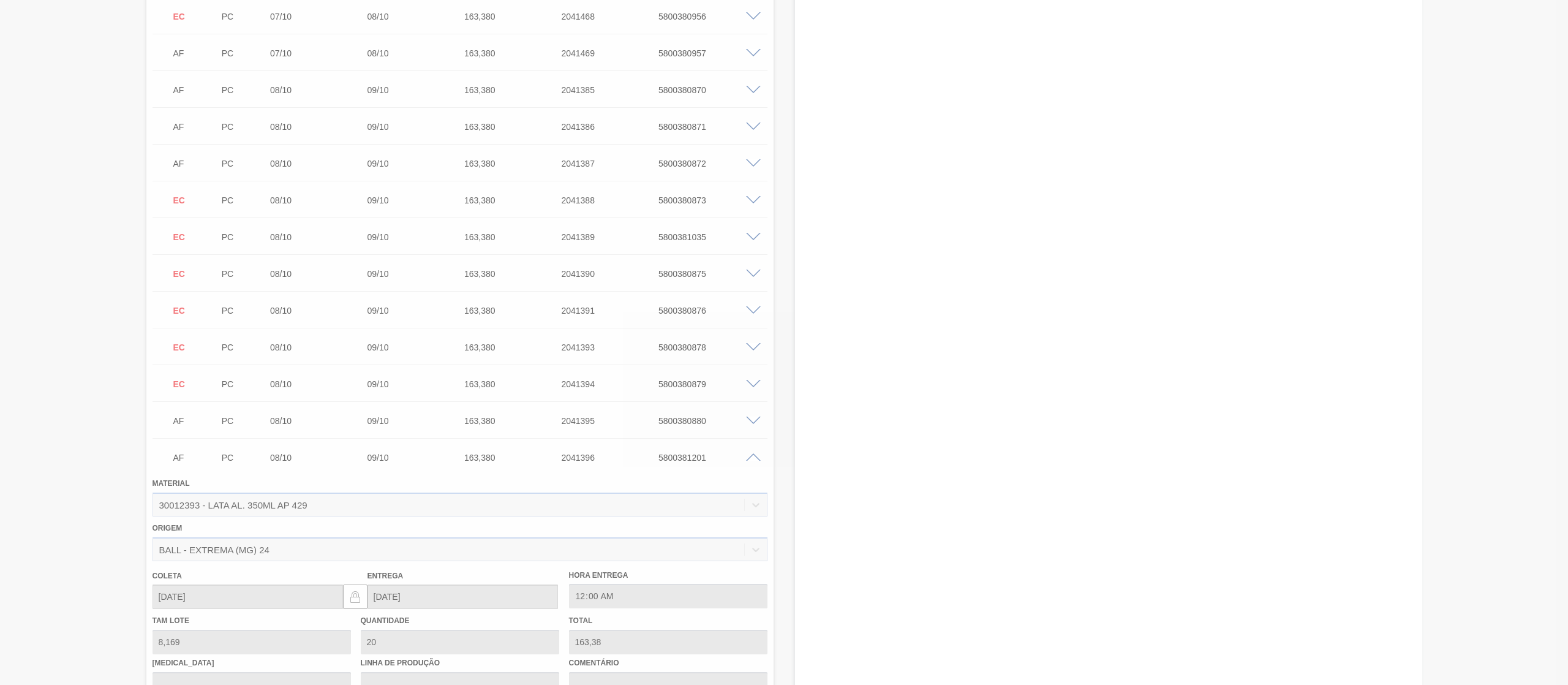
click at [753, 449] on div at bounding box center [784, 342] width 1568 height 685
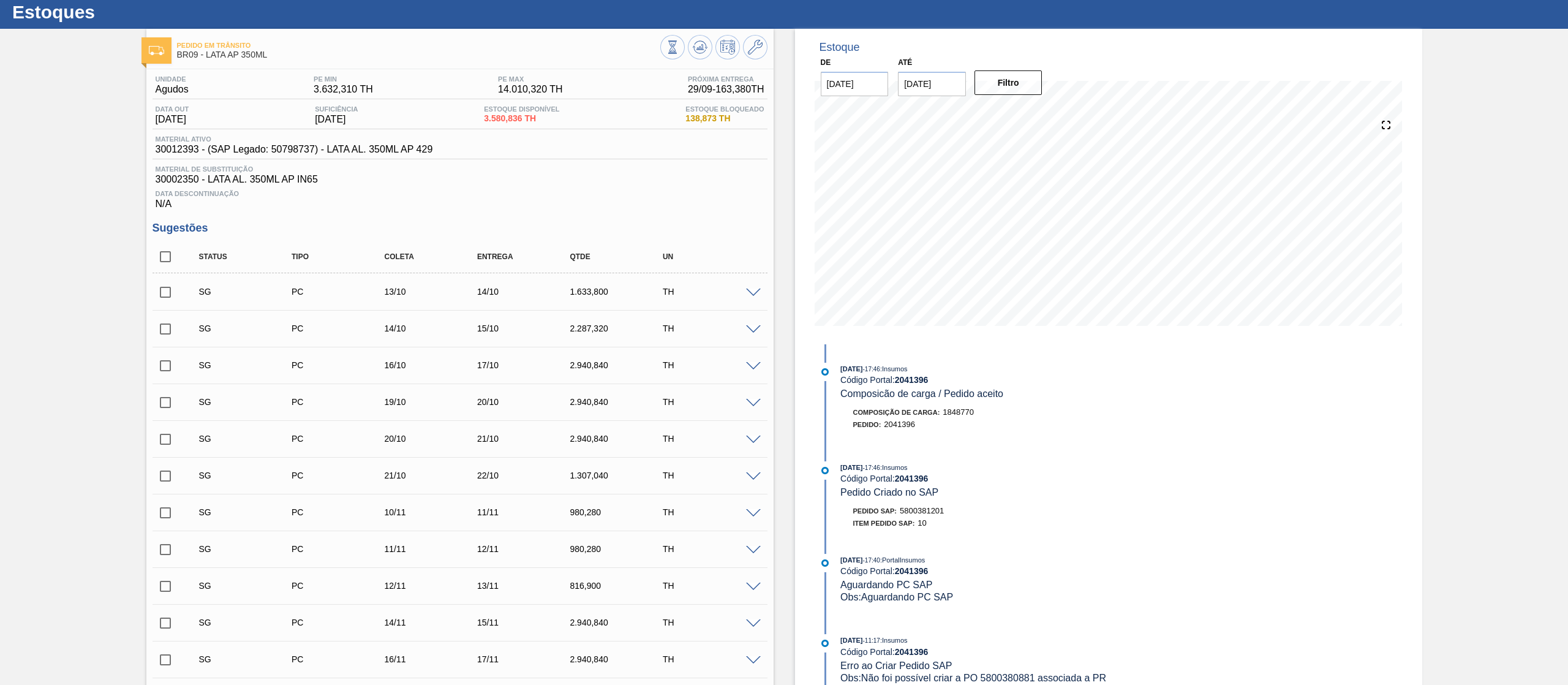
scroll to position [0, 0]
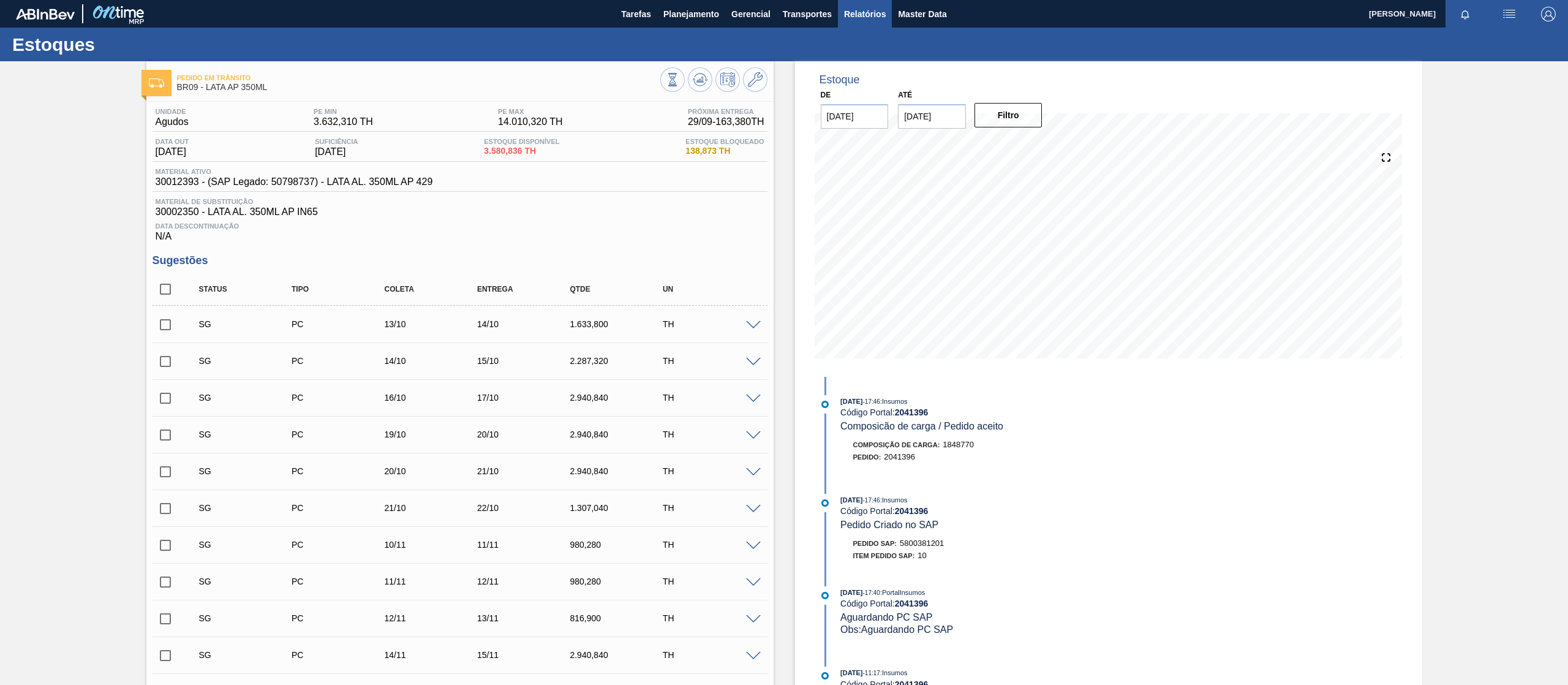
click at [863, 16] on span "Relatórios" at bounding box center [864, 14] width 42 height 15
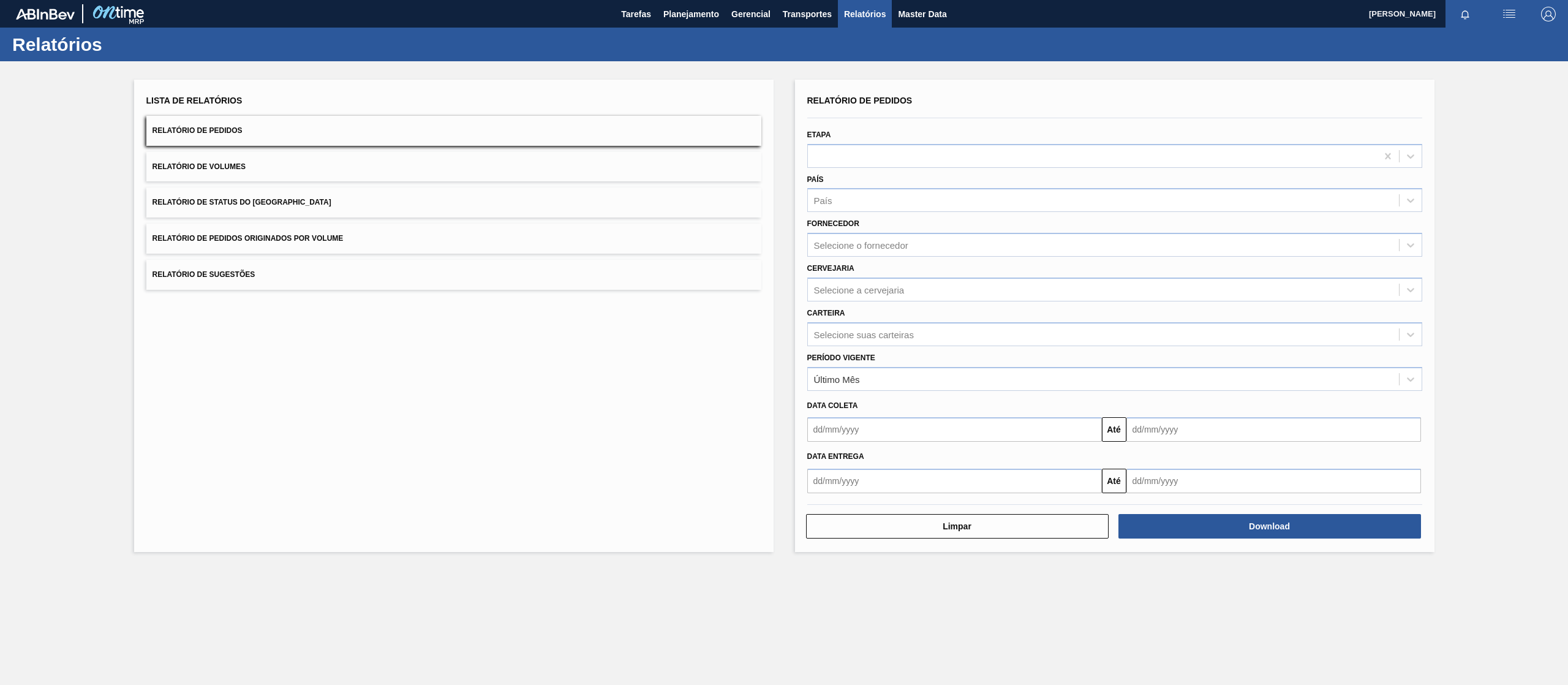
click at [362, 244] on button "Relatório de Pedidos Originados por Volume" at bounding box center [453, 239] width 615 height 30
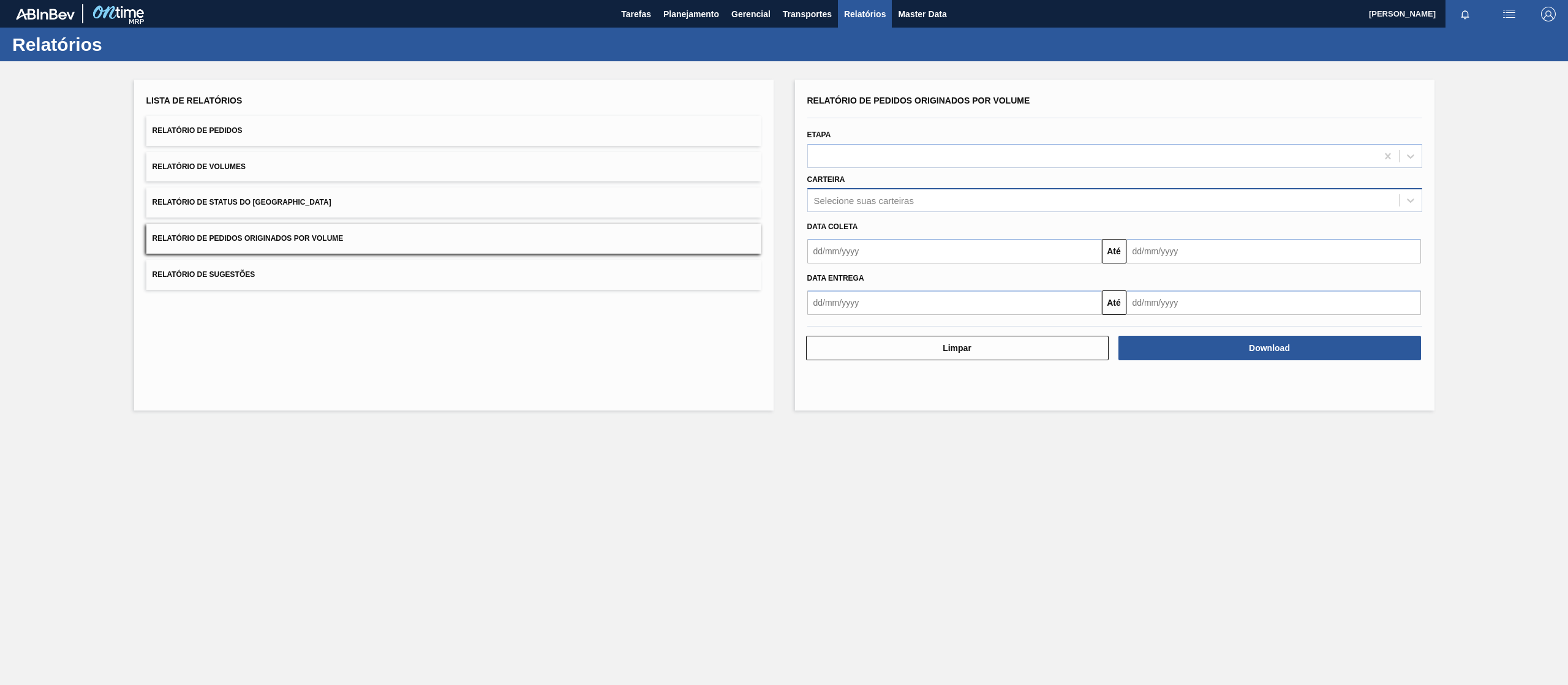
click at [893, 203] on div "Selecione suas carteiras" at bounding box center [864, 201] width 100 height 10
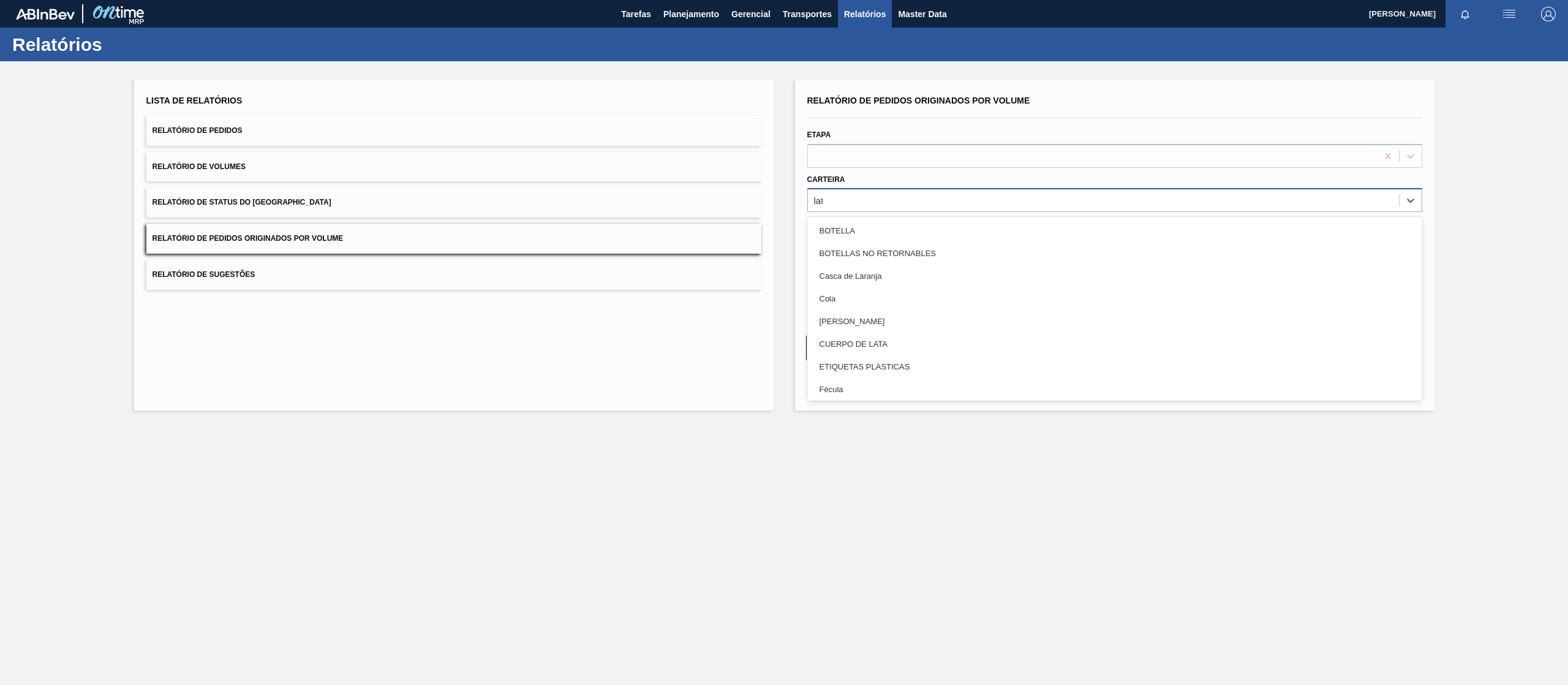
type input "lata"
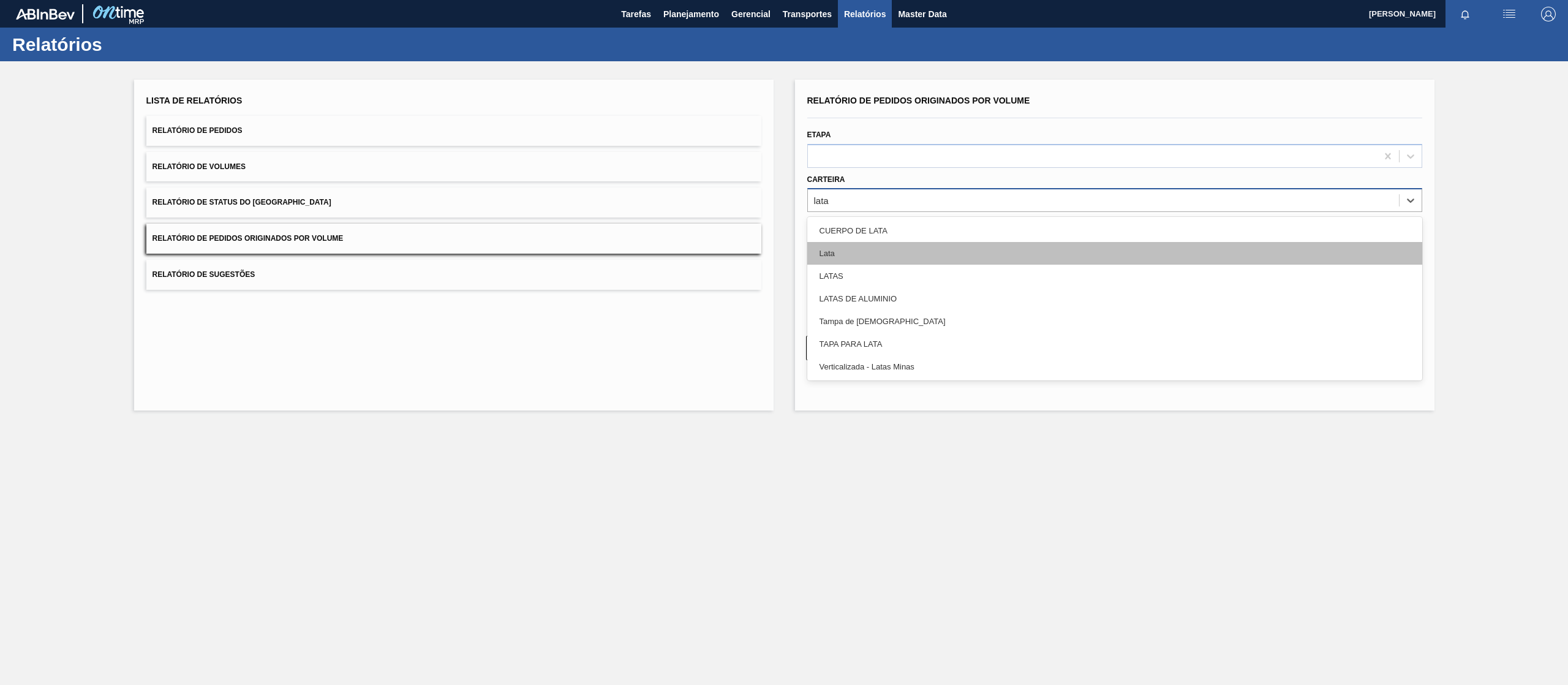
click at [841, 249] on div "Lata" at bounding box center [1114, 253] width 615 height 22
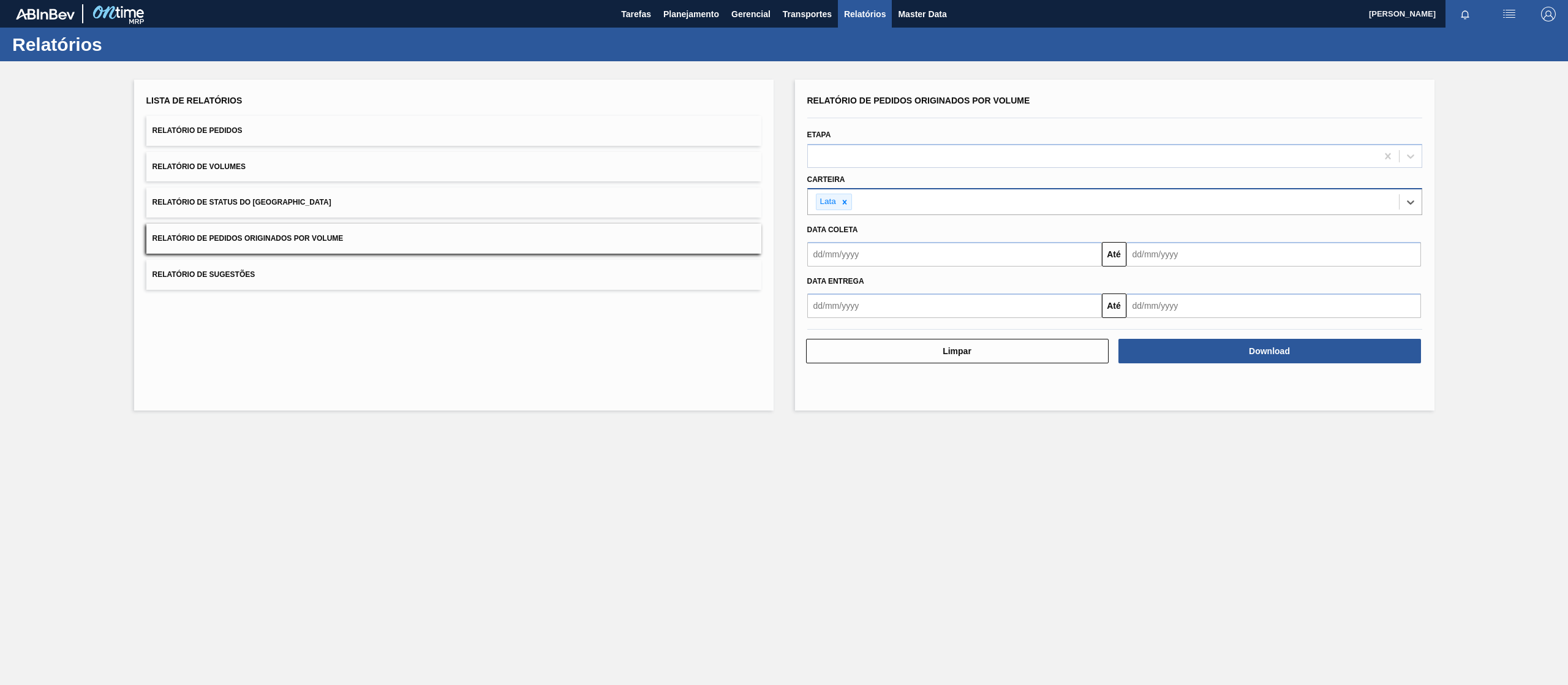
click at [885, 262] on input "text" at bounding box center [954, 254] width 294 height 25
click at [824, 284] on div "setembro 2025" at bounding box center [881, 283] width 147 height 10
click at [838, 325] on div "1" at bounding box center [841, 323] width 16 height 16
type input "[DATE]"
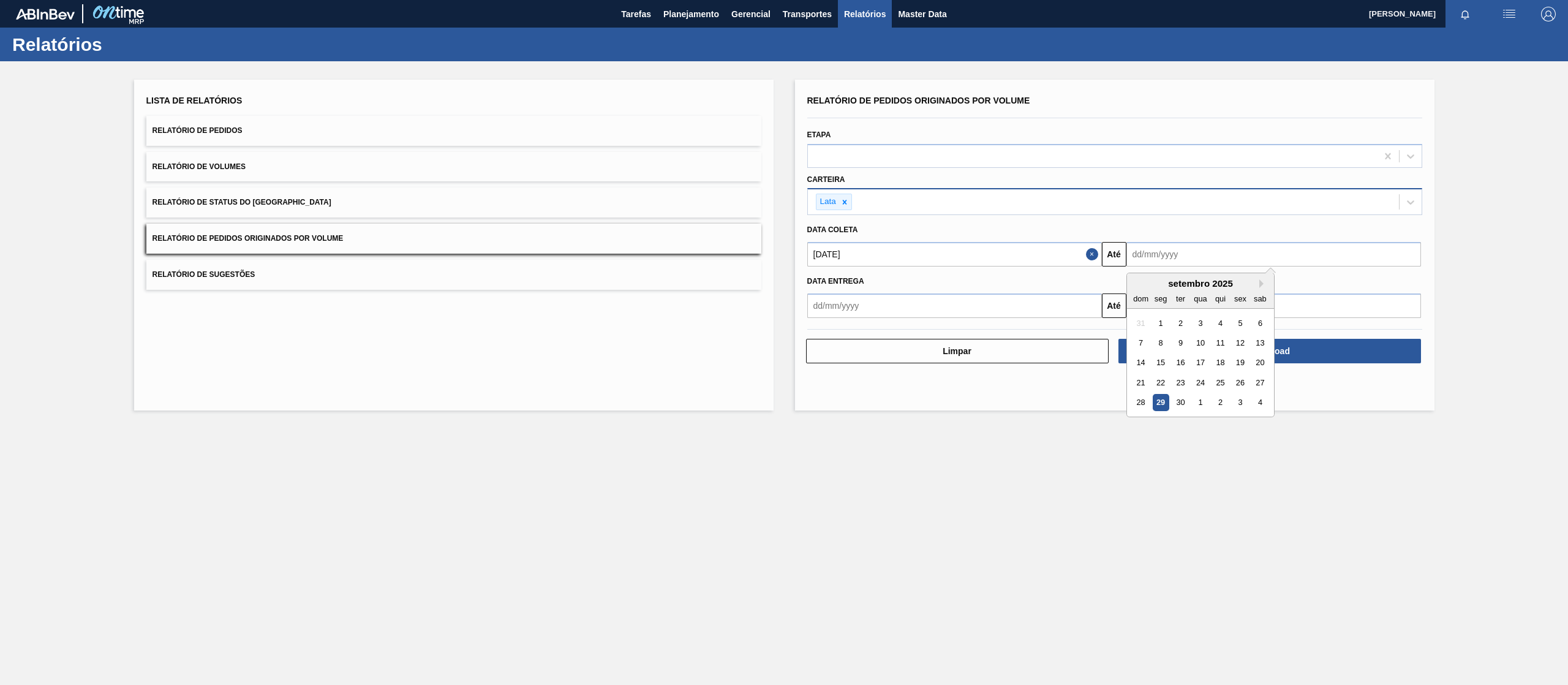
click at [1224, 255] on input "text" at bounding box center [1273, 254] width 294 height 25
click at [1258, 284] on div "setembro 2025" at bounding box center [1200, 283] width 147 height 10
click at [1259, 285] on button "Next Month" at bounding box center [1263, 284] width 9 height 9
click at [1237, 403] on div "31" at bounding box center [1239, 403] width 16 height 16
type input "[DATE]"
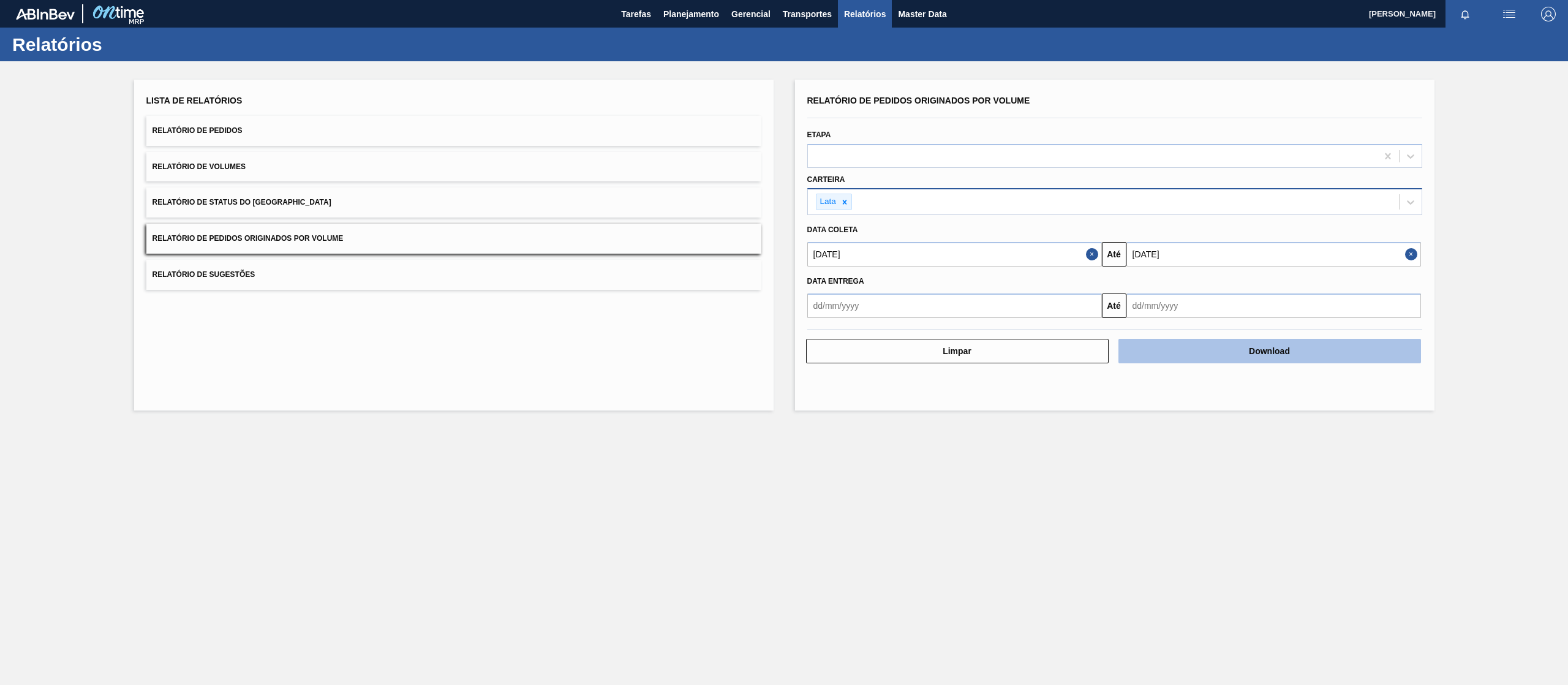
click at [1241, 359] on button "Download" at bounding box center [1269, 350] width 303 height 25
